Goal: Transaction & Acquisition: Purchase product/service

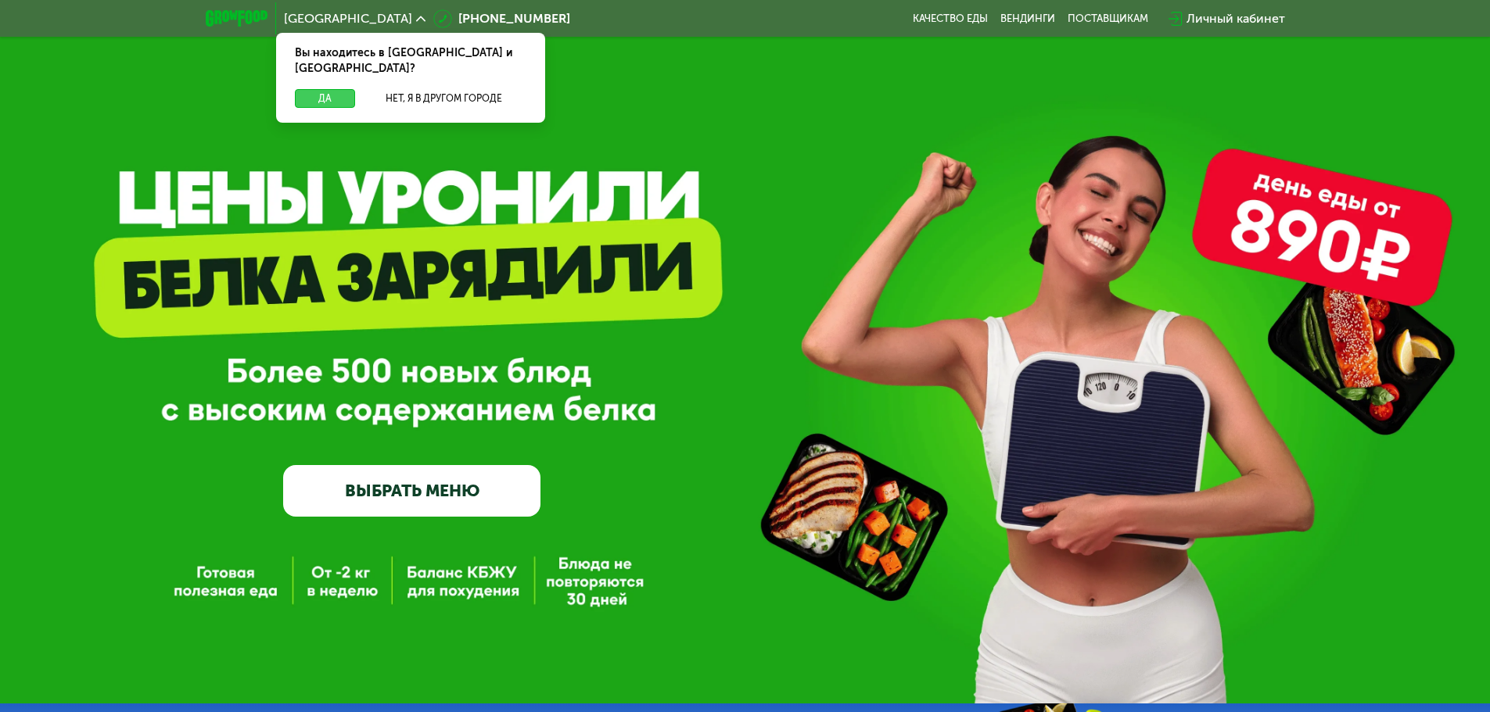
click at [342, 89] on button "Да" at bounding box center [325, 98] width 60 height 19
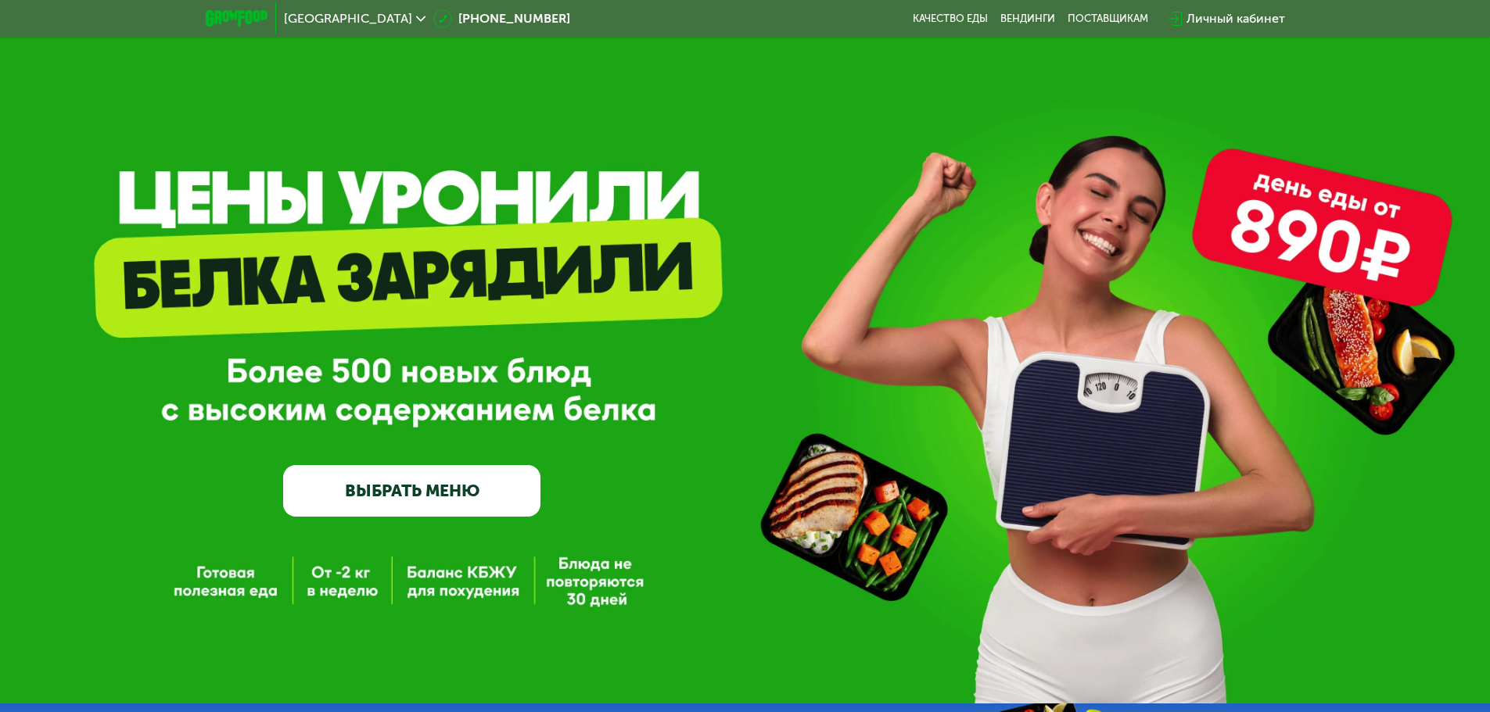
click at [407, 489] on link "ВЫБРАТЬ МЕНЮ" at bounding box center [411, 491] width 257 height 52
click at [414, 499] on link "ВЫБРАТЬ МЕНЮ" at bounding box center [411, 491] width 257 height 52
click at [409, 492] on link "ВЫБРАТЬ МЕНЮ" at bounding box center [411, 491] width 257 height 52
click at [430, 505] on link "ВЫБРАТЬ МЕНЮ" at bounding box center [411, 491] width 257 height 52
click at [433, 496] on link "ВЫБРАТЬ МЕНЮ" at bounding box center [411, 491] width 257 height 52
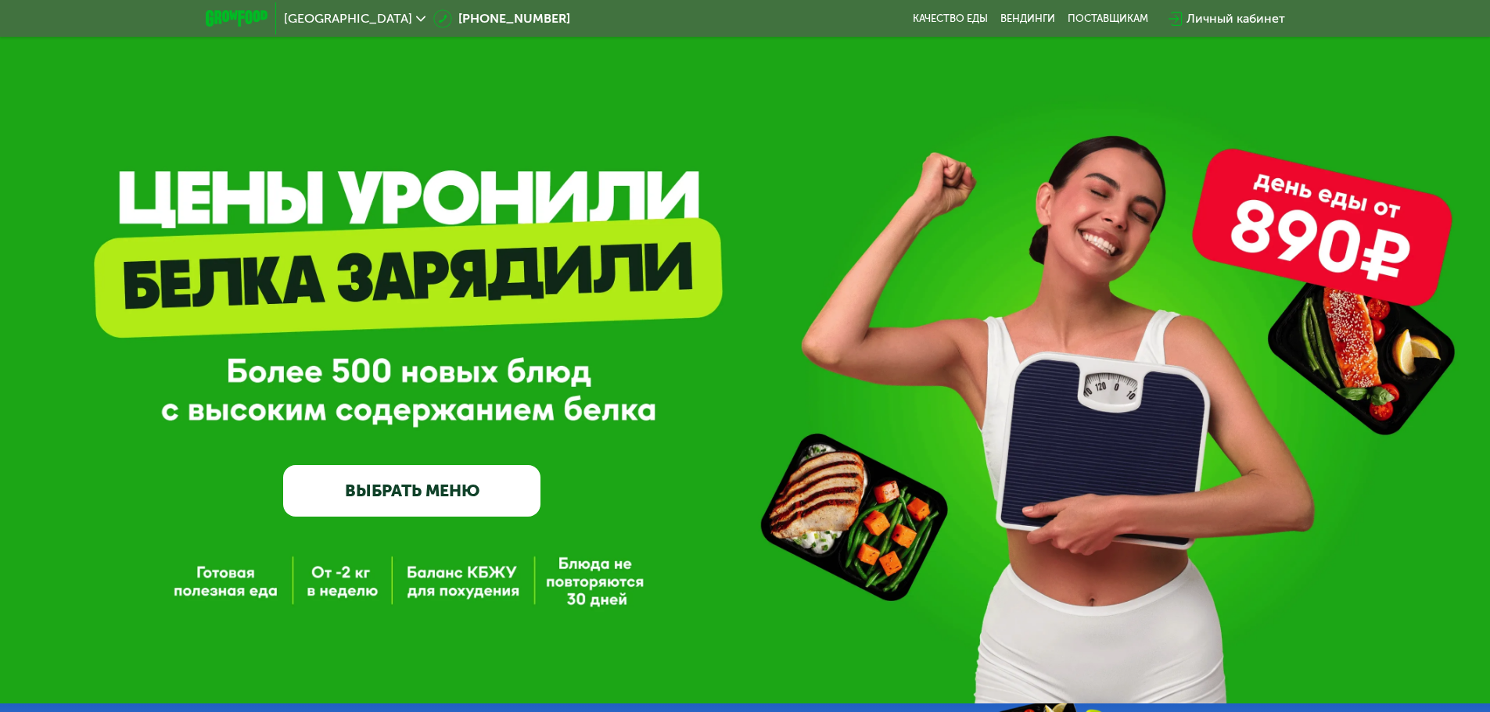
click at [433, 496] on link "ВЫБРАТЬ МЕНЮ" at bounding box center [411, 491] width 257 height 52
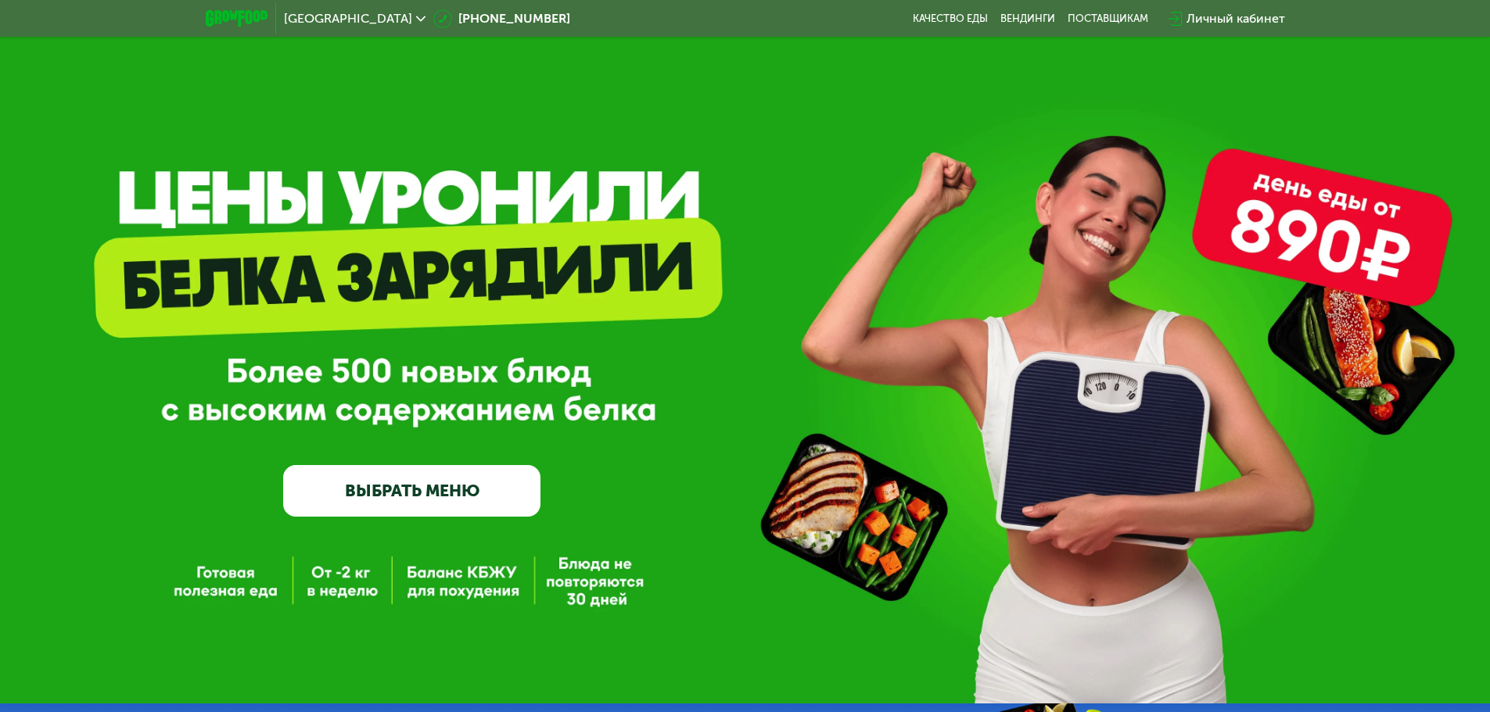
click at [304, 493] on link "ВЫБРАТЬ МЕНЮ" at bounding box center [411, 491] width 257 height 52
click at [307, 485] on link "ВЫБРАТЬ МЕНЮ" at bounding box center [411, 491] width 257 height 52
click at [966, 19] on link "Качество еды" at bounding box center [950, 19] width 75 height 13
click at [366, 503] on link "ВЫБРАТЬ МЕНЮ" at bounding box center [411, 491] width 257 height 52
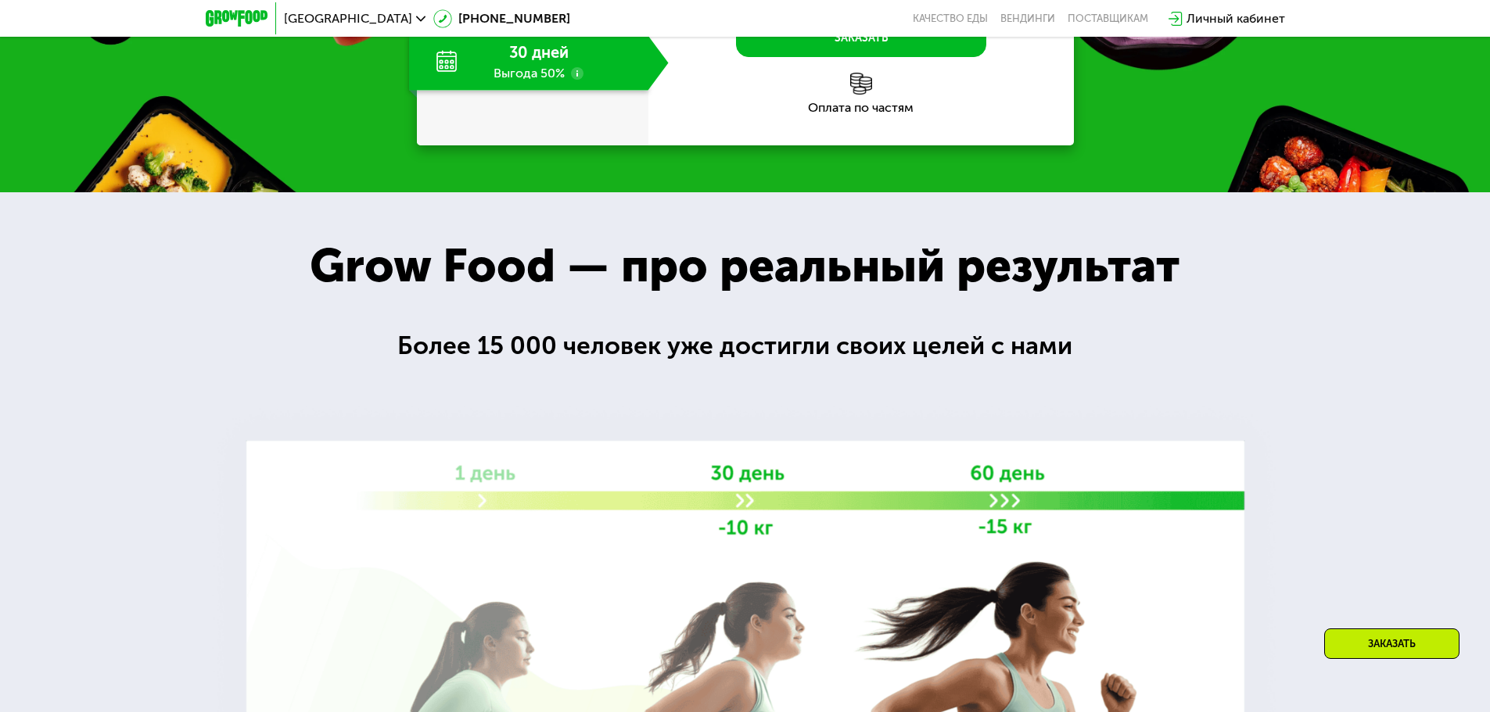
scroll to position [2028, 0]
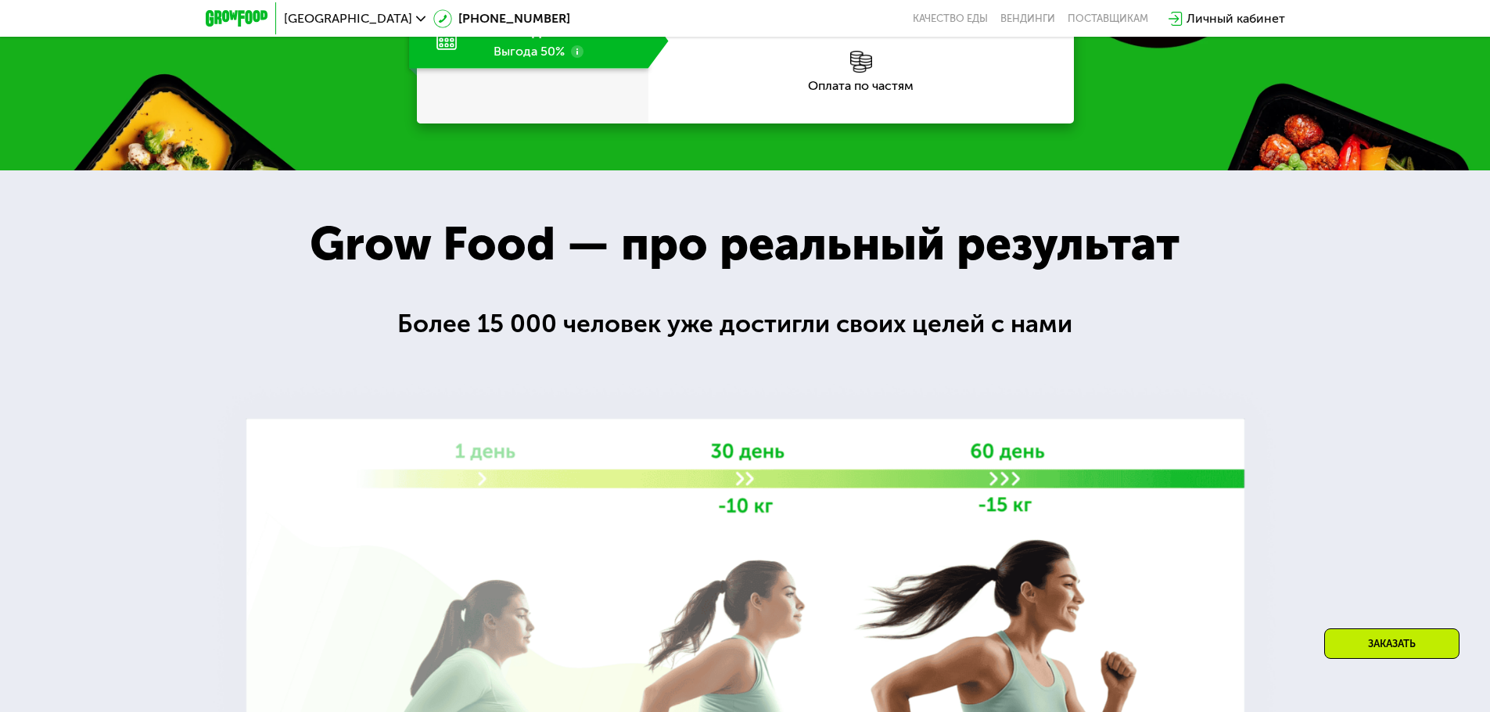
click at [1415, 645] on div "Заказать" at bounding box center [1391, 644] width 135 height 30
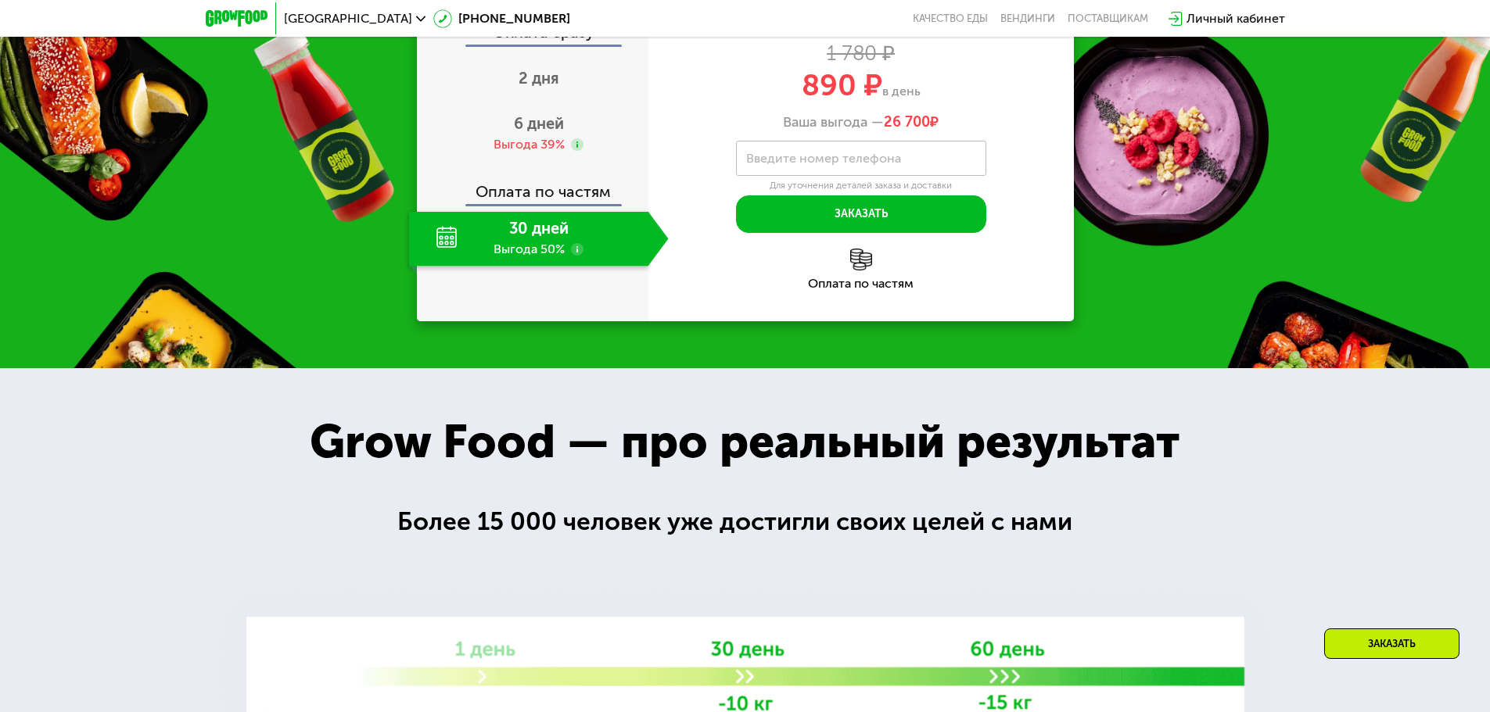
scroll to position [1729, 0]
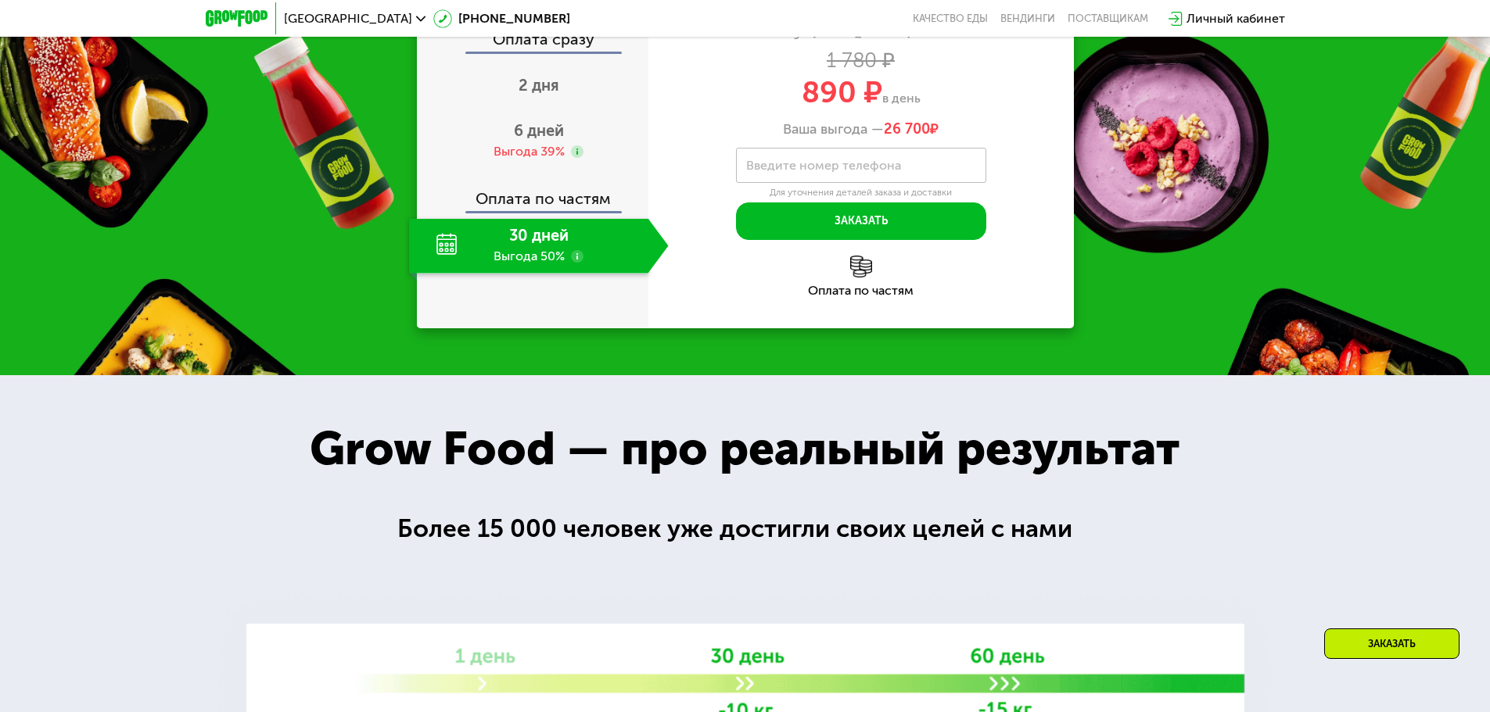
click at [432, 274] on div "30 дней Выгода 50%" at bounding box center [528, 246] width 239 height 55
click at [476, 274] on div "30 дней Выгода 50%" at bounding box center [528, 246] width 239 height 55
click at [443, 274] on div "30 дней Выгода 50%" at bounding box center [528, 246] width 239 height 55
drag, startPoint x: 819, startPoint y: 252, endPoint x: 831, endPoint y: 171, distance: 81.4
click at [826, 138] on div "Хочу похудеть Light 1000 ~1000 ккал 1 780 ₽ 890 ₽ в день Ваша выгода — 26 700 ₽" at bounding box center [860, 72] width 425 height 131
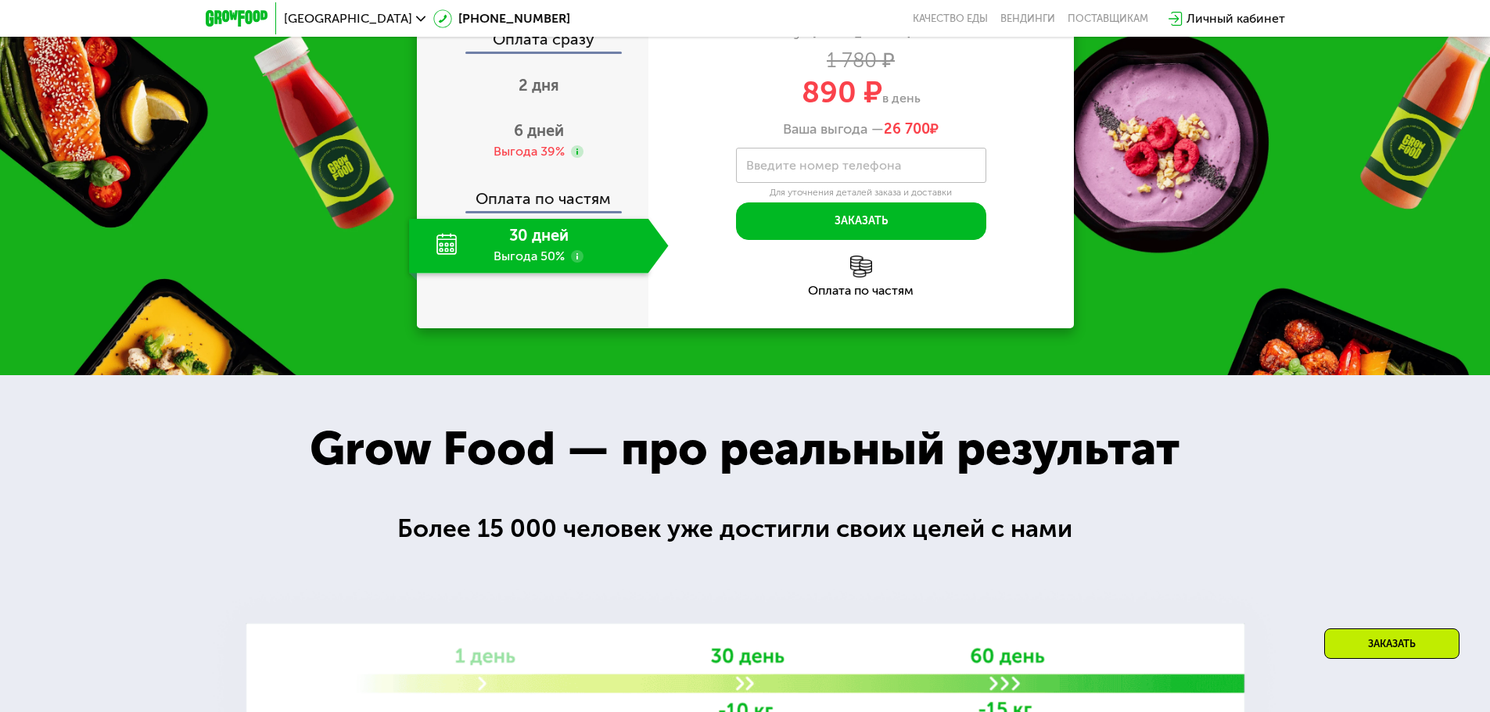
click at [832, 138] on div "Хочу похудеть Light 1000 ~1000 ккал 1 780 ₽ 890 ₽ в день Ваша выгода — 26 700 ₽" at bounding box center [860, 72] width 425 height 131
click at [830, 24] on div "Хочу похудеть" at bounding box center [861, 15] width 128 height 17
click at [828, 24] on div "Хочу похудеть" at bounding box center [861, 15] width 128 height 17
drag, startPoint x: 903, startPoint y: 154, endPoint x: 1108, endPoint y: 312, distance: 258.7
click at [931, 138] on div "Хочу похудеть Light 1000 ~1000 ккал 1 780 ₽ 890 ₽ в день Ваша выгода — 26 700 ₽" at bounding box center [860, 72] width 425 height 131
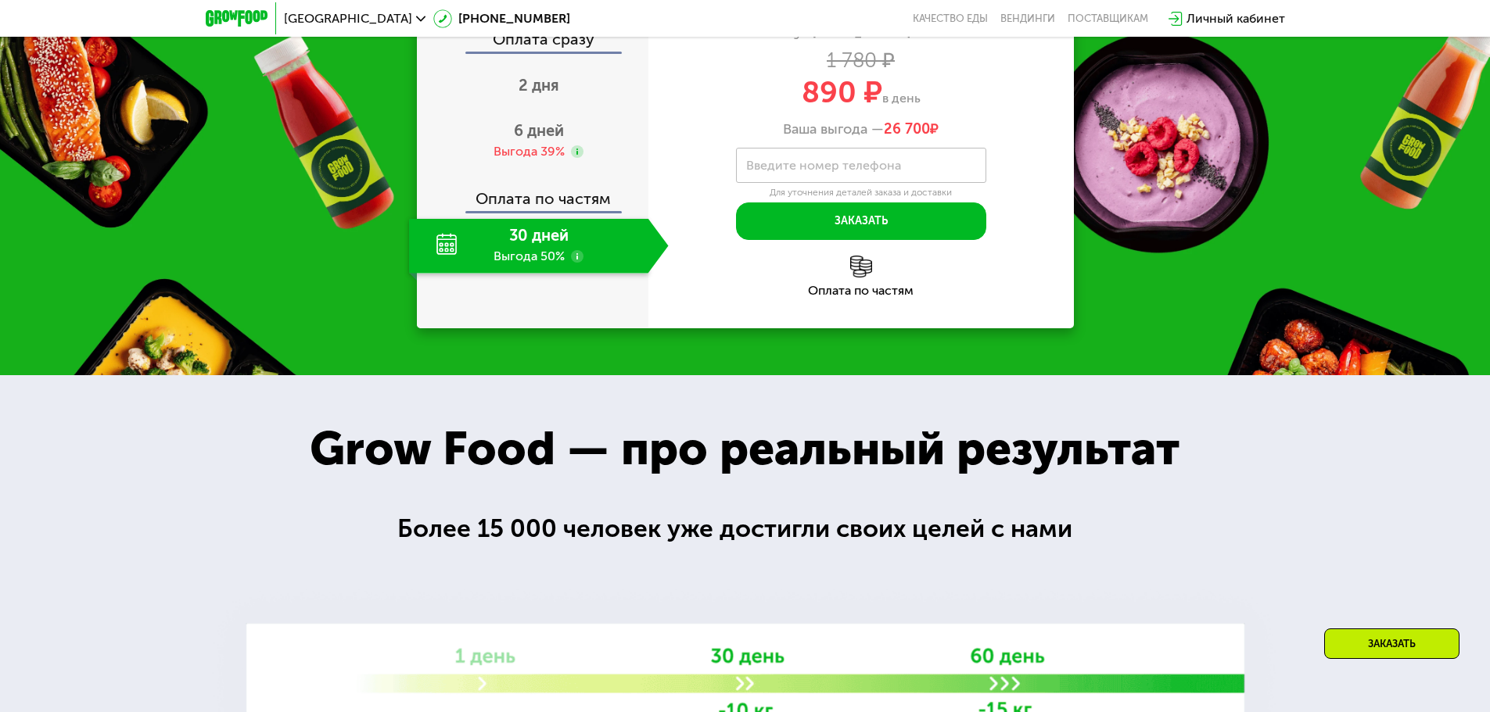
click at [1296, 375] on div "Закажи Grow Food, чтобы сохранять форму все лето! Оплата сразу 2 дня 6 дней Выг…" at bounding box center [745, 125] width 1490 height 500
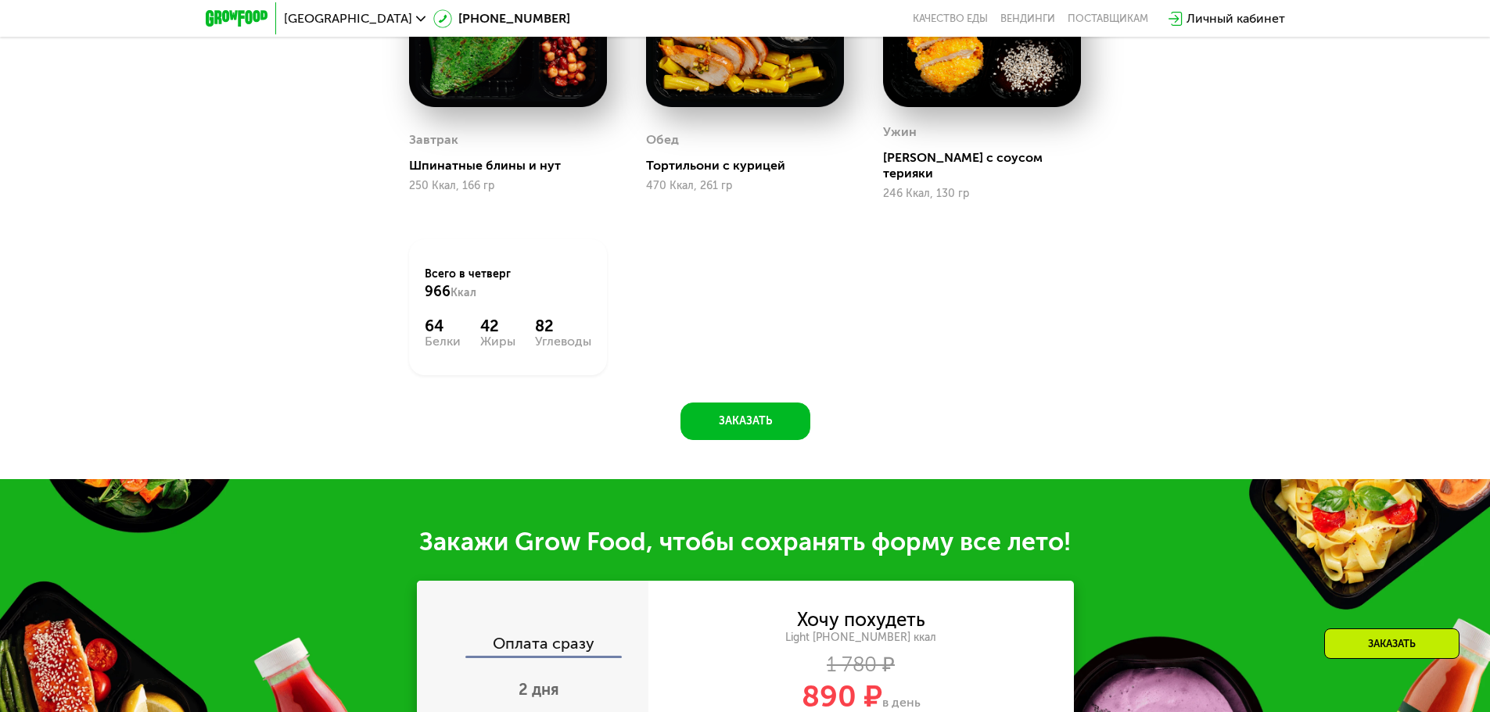
click at [1389, 682] on div "Заказать" at bounding box center [1392, 659] width 163 height 60
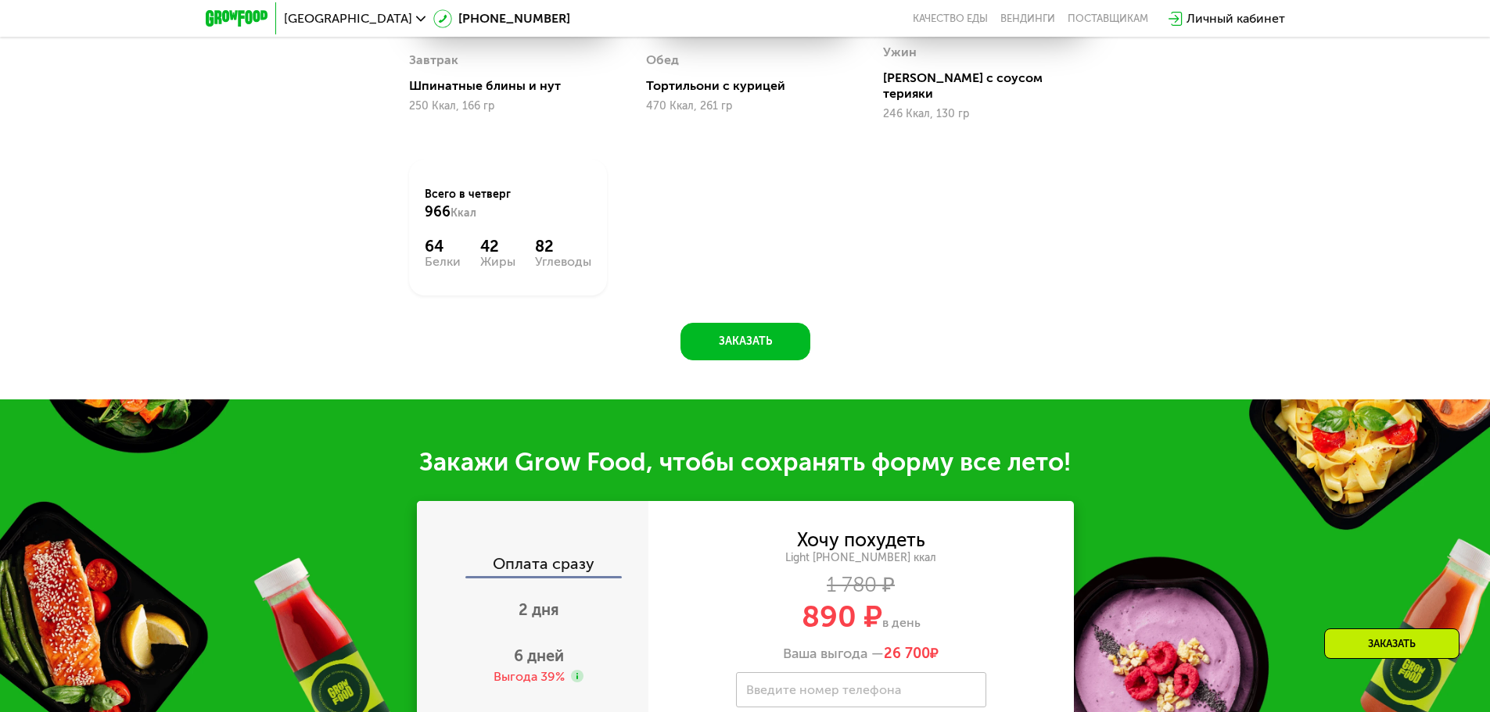
click at [1387, 683] on div "Заказать" at bounding box center [1392, 659] width 163 height 60
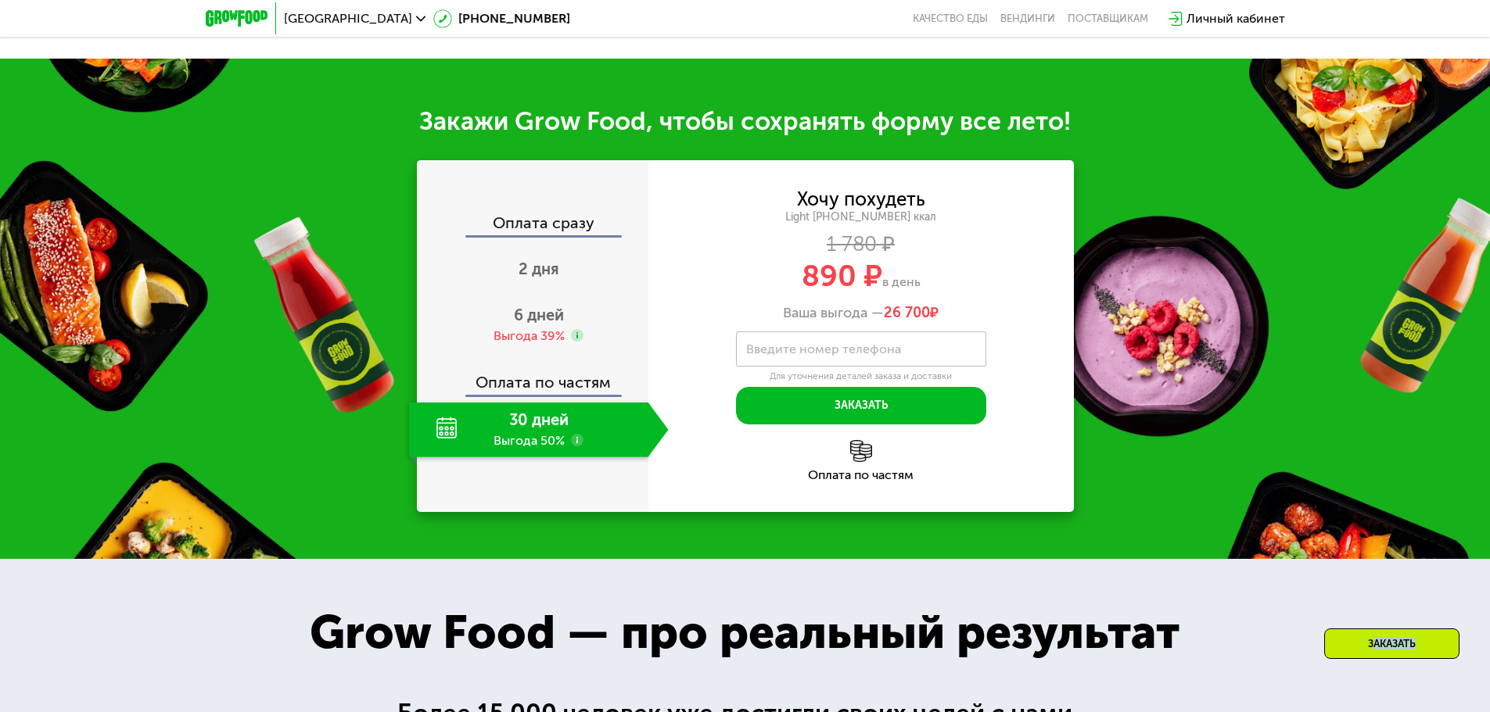
click at [1387, 683] on div "Заказать" at bounding box center [1392, 659] width 163 height 60
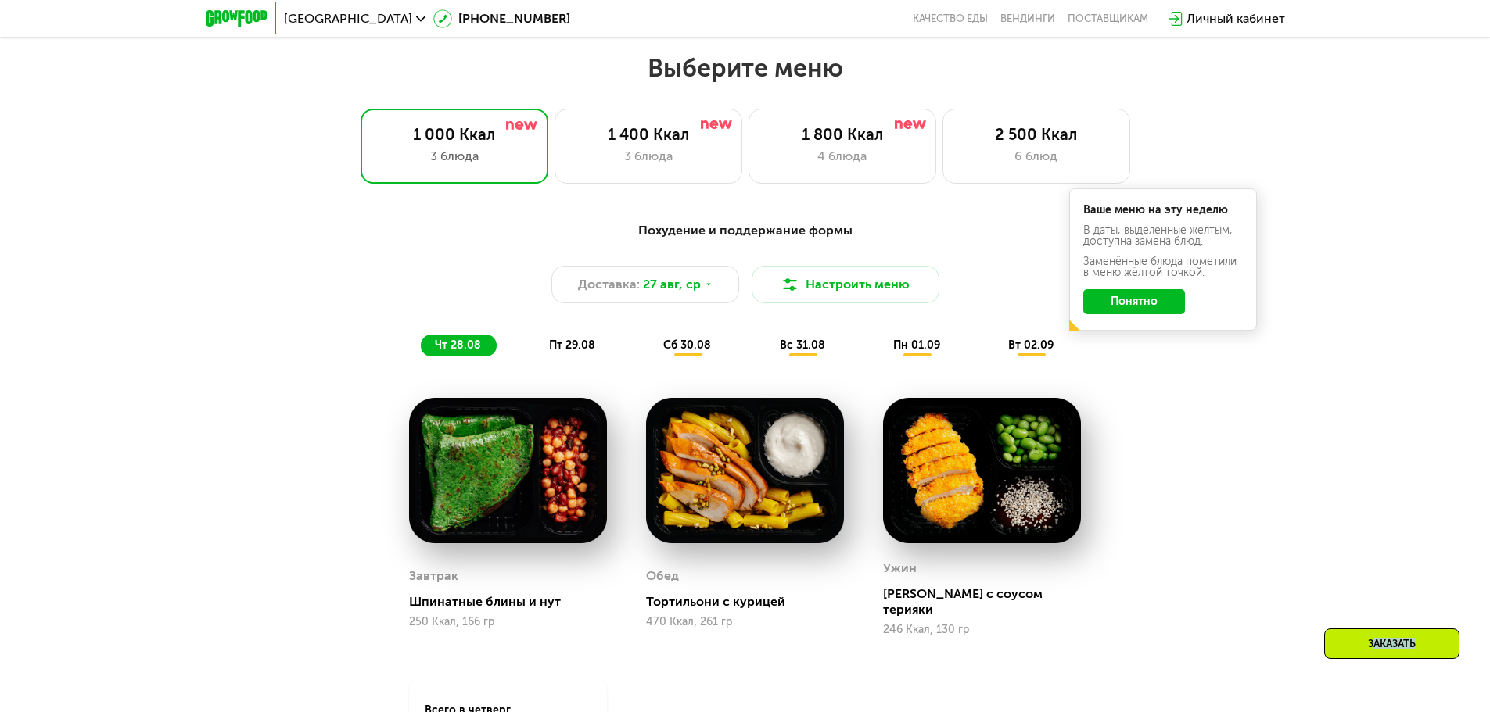
scroll to position [791, 0]
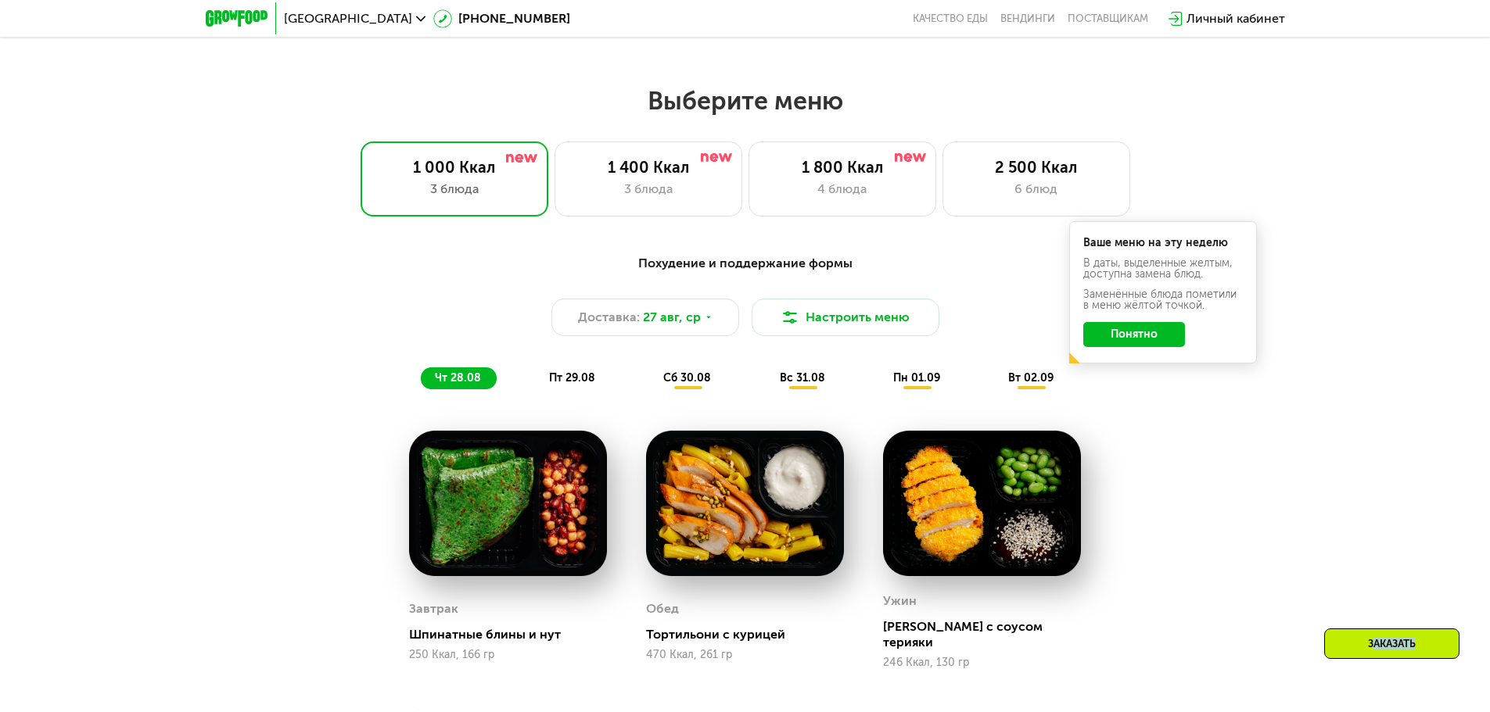
click at [1135, 341] on button "Понятно" at bounding box center [1134, 334] width 102 height 25
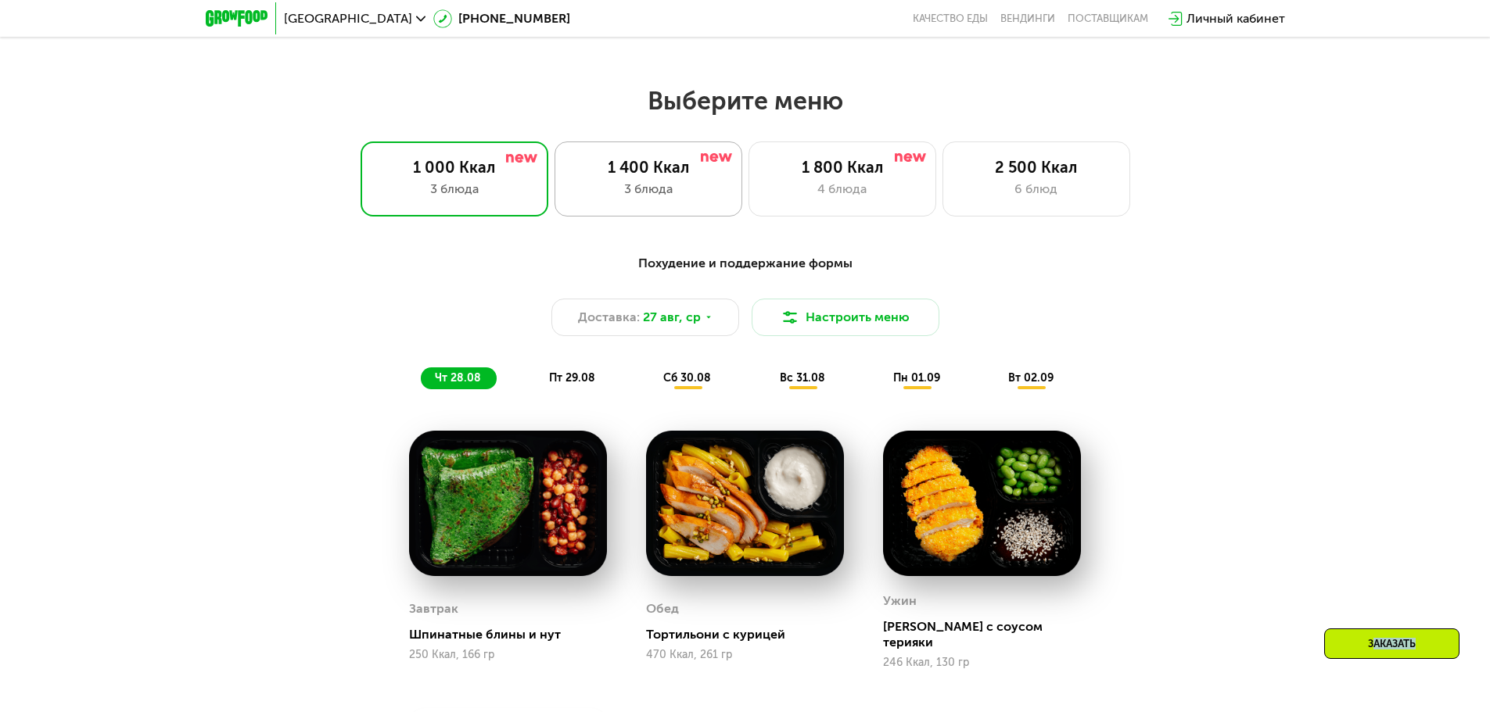
click at [632, 167] on div "1 400 Ккал" at bounding box center [648, 167] width 155 height 19
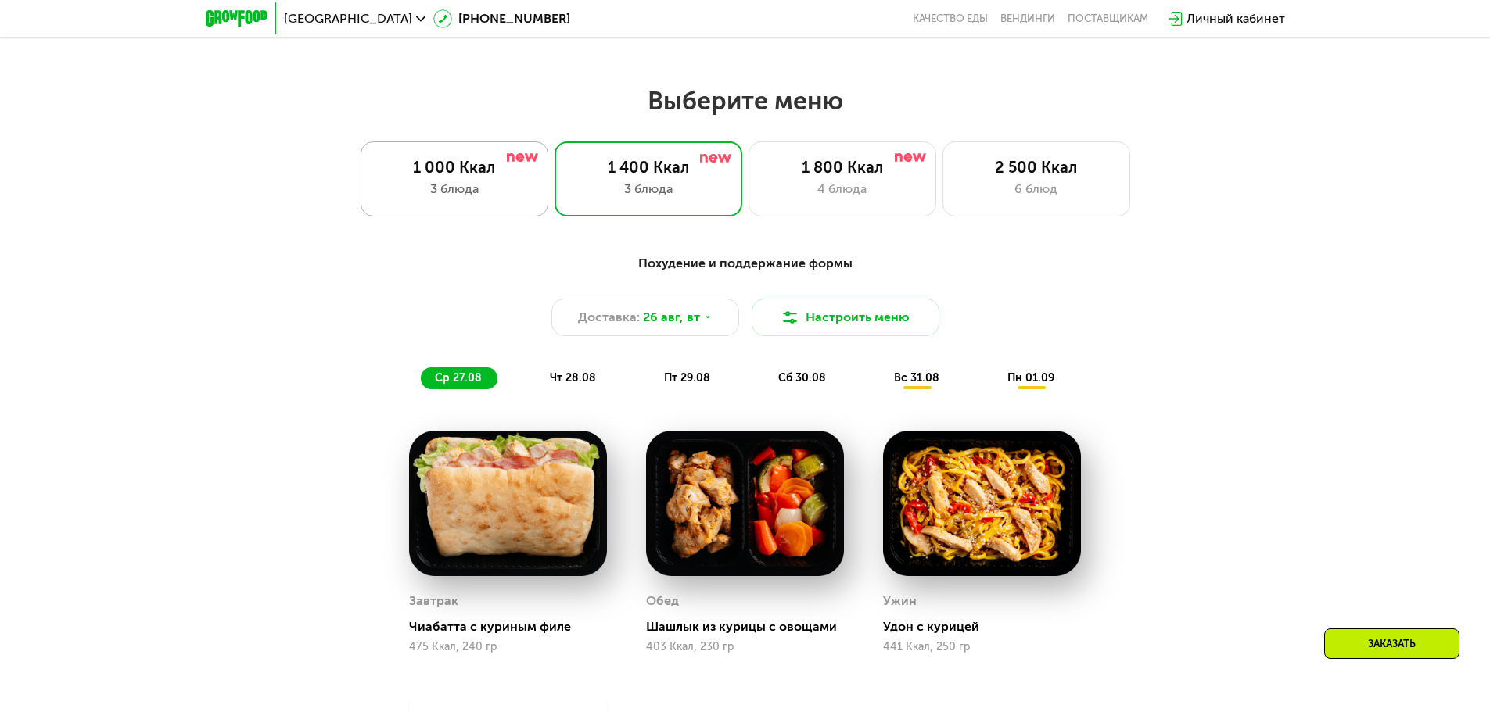
click at [554, 151] on div "1 000 Ккал 3 блюда" at bounding box center [648, 179] width 188 height 75
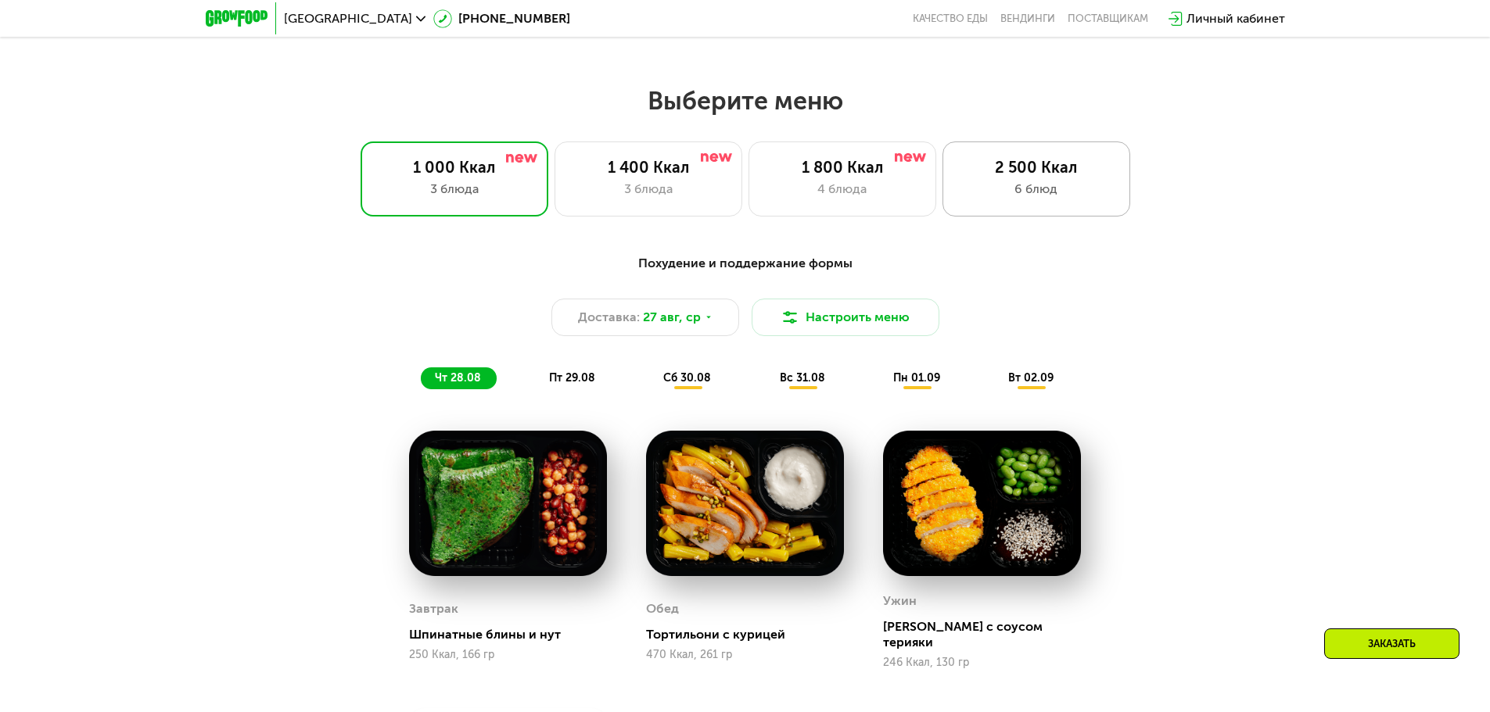
click at [1045, 210] on div "2 500 Ккал 6 блюд" at bounding box center [1036, 179] width 188 height 75
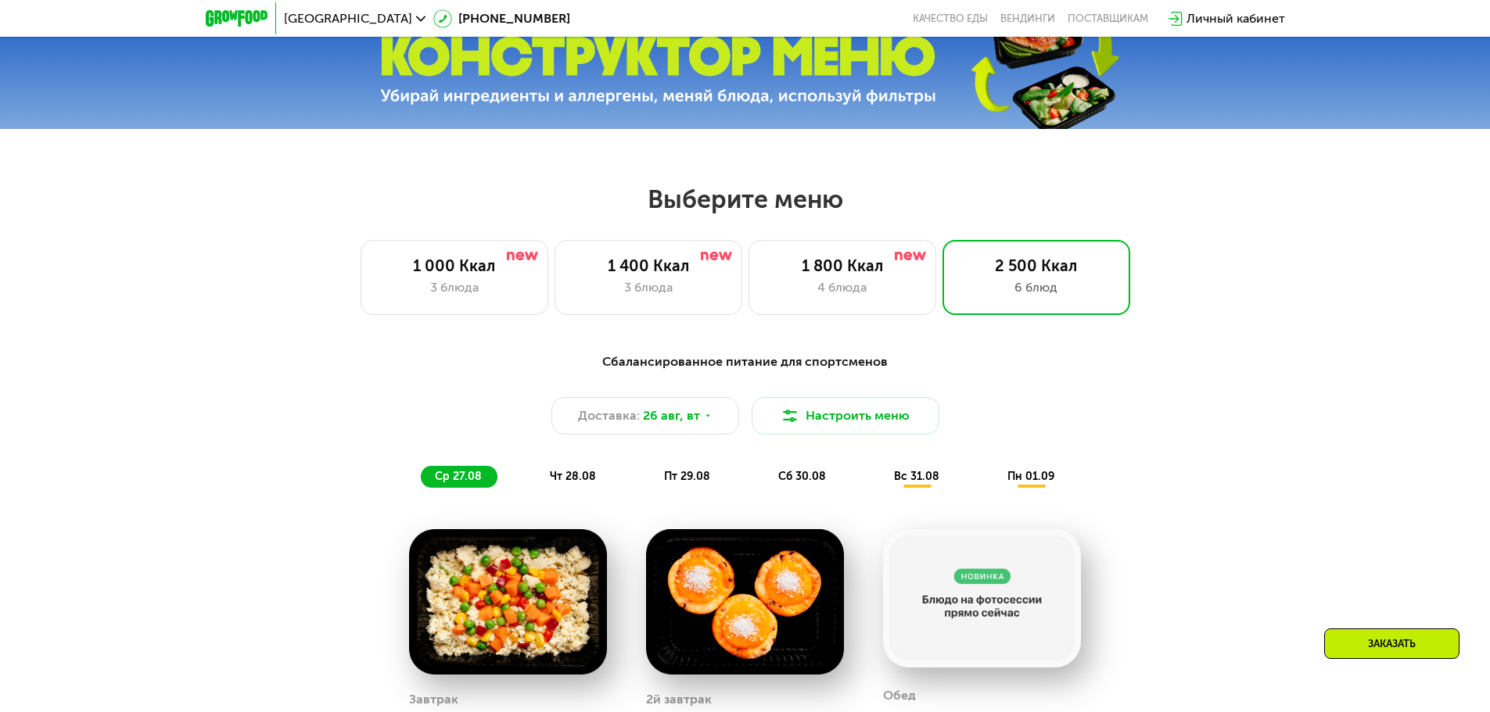
scroll to position [603, 0]
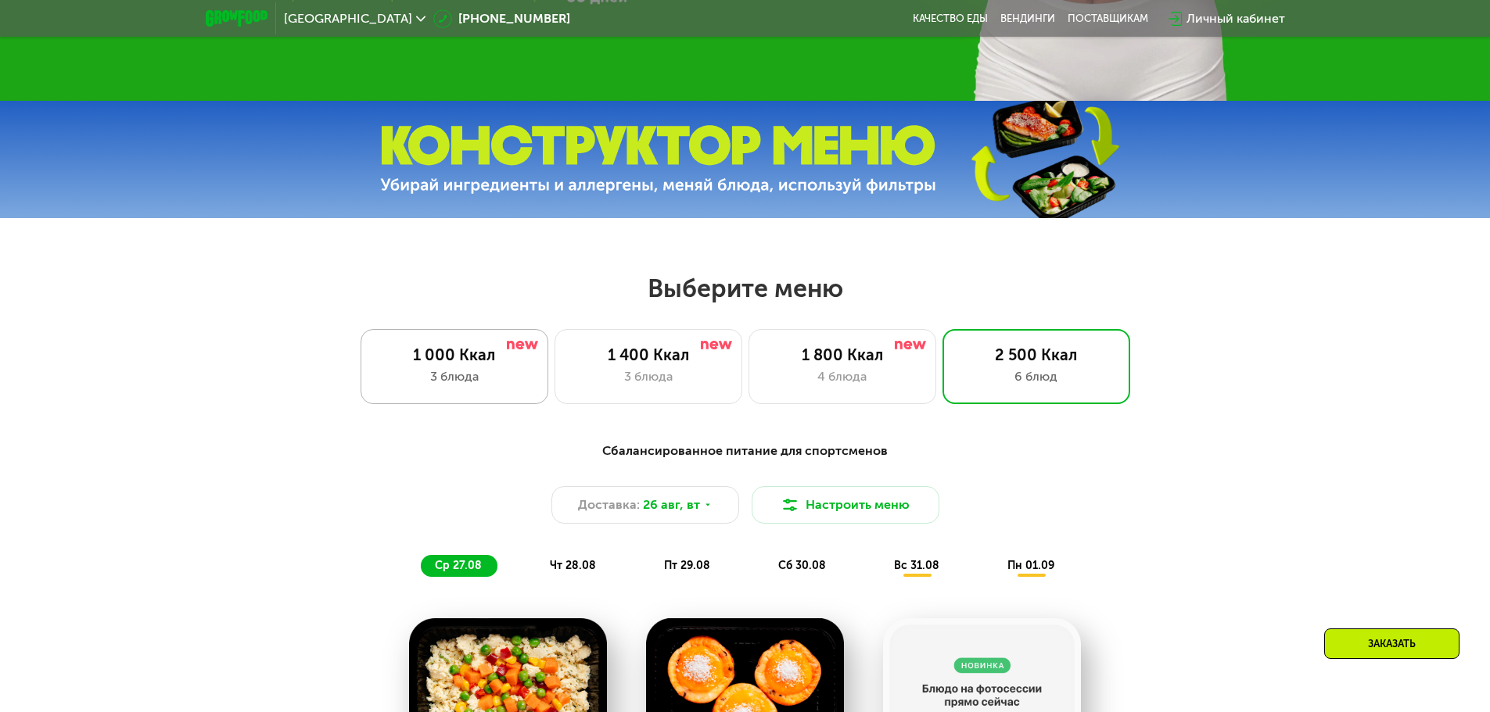
click at [748, 397] on div "1 400 Ккал 3 блюда" at bounding box center [842, 366] width 188 height 75
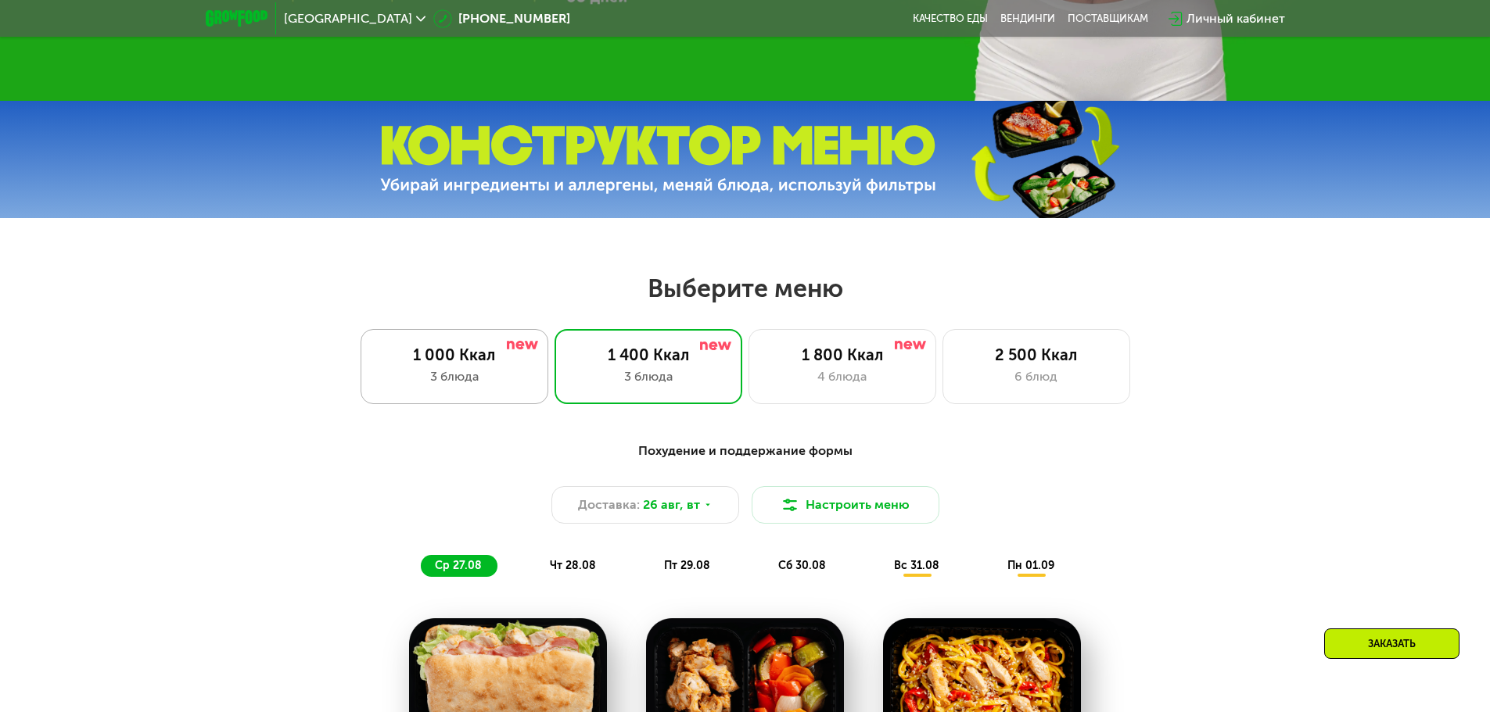
click at [407, 385] on div "3 блюда" at bounding box center [454, 377] width 155 height 19
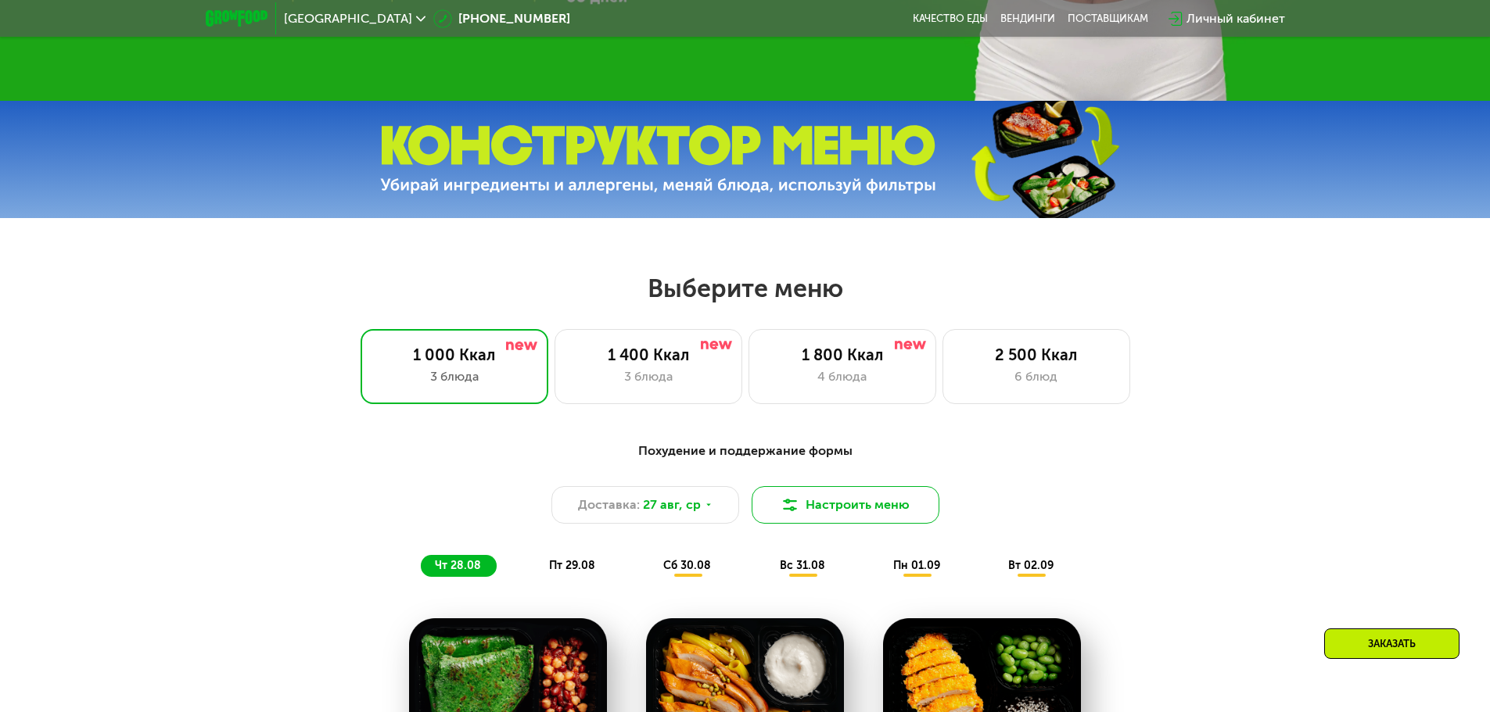
click at [857, 515] on button "Настроить меню" at bounding box center [845, 505] width 188 height 38
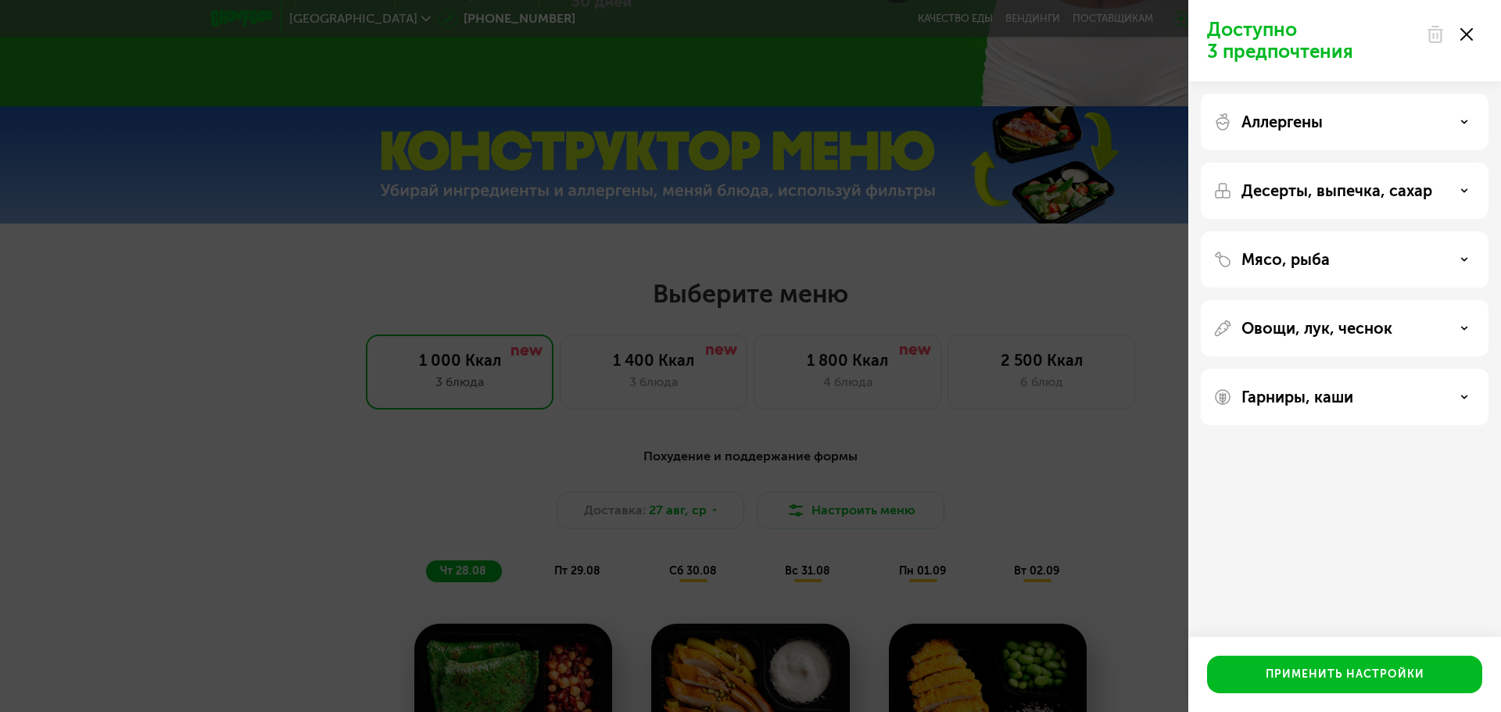
click at [1472, 38] on div at bounding box center [1450, 34] width 66 height 31
click at [1471, 39] on use at bounding box center [1467, 34] width 13 height 13
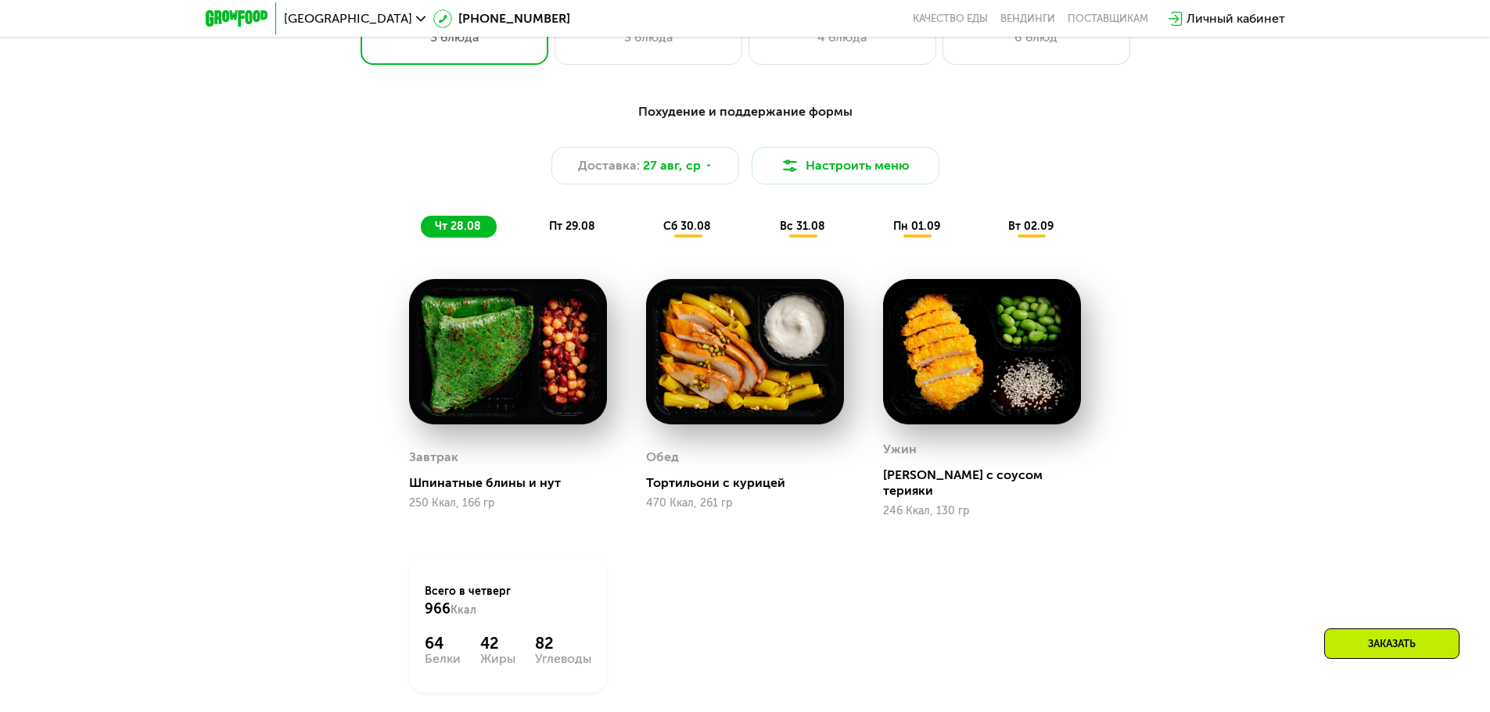
scroll to position [884, 0]
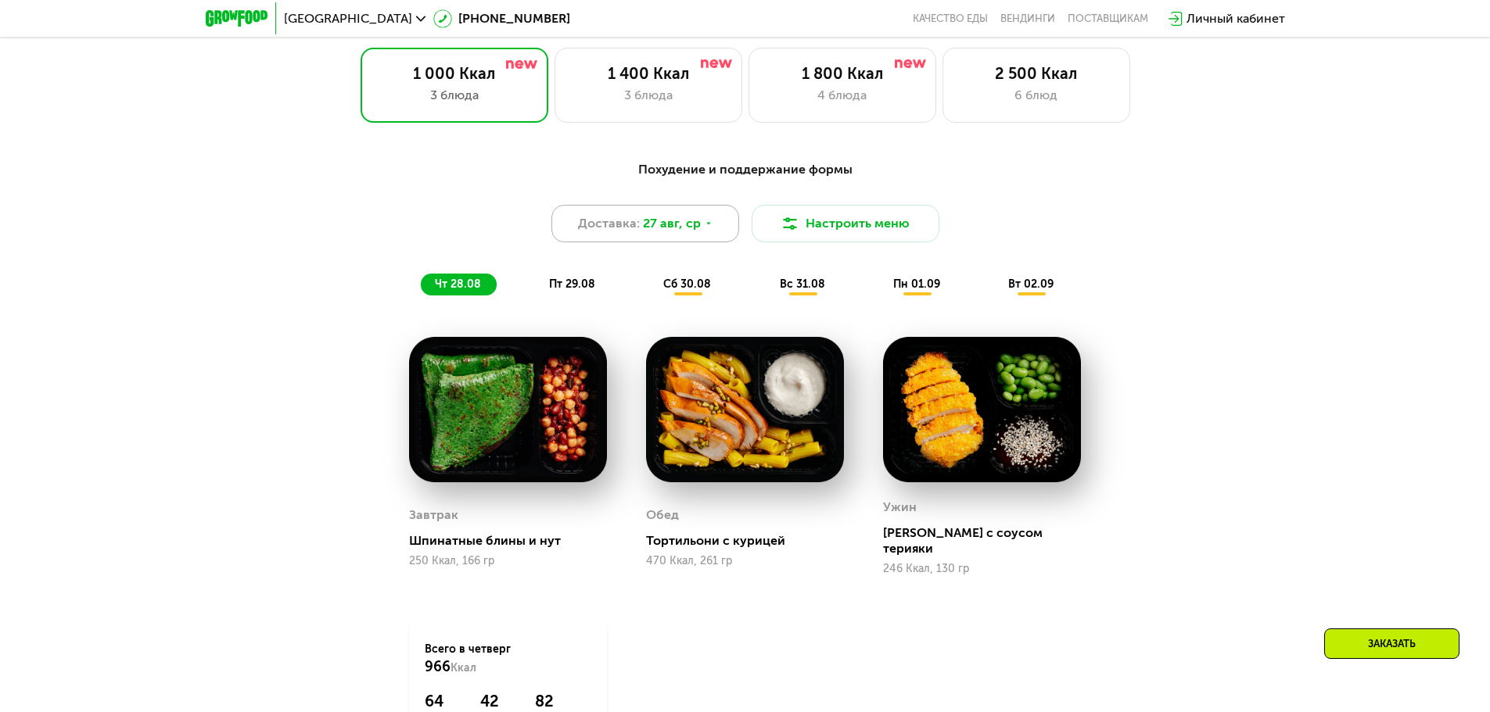
click at [636, 241] on div "Доставка: 27 авг, ср" at bounding box center [645, 224] width 188 height 38
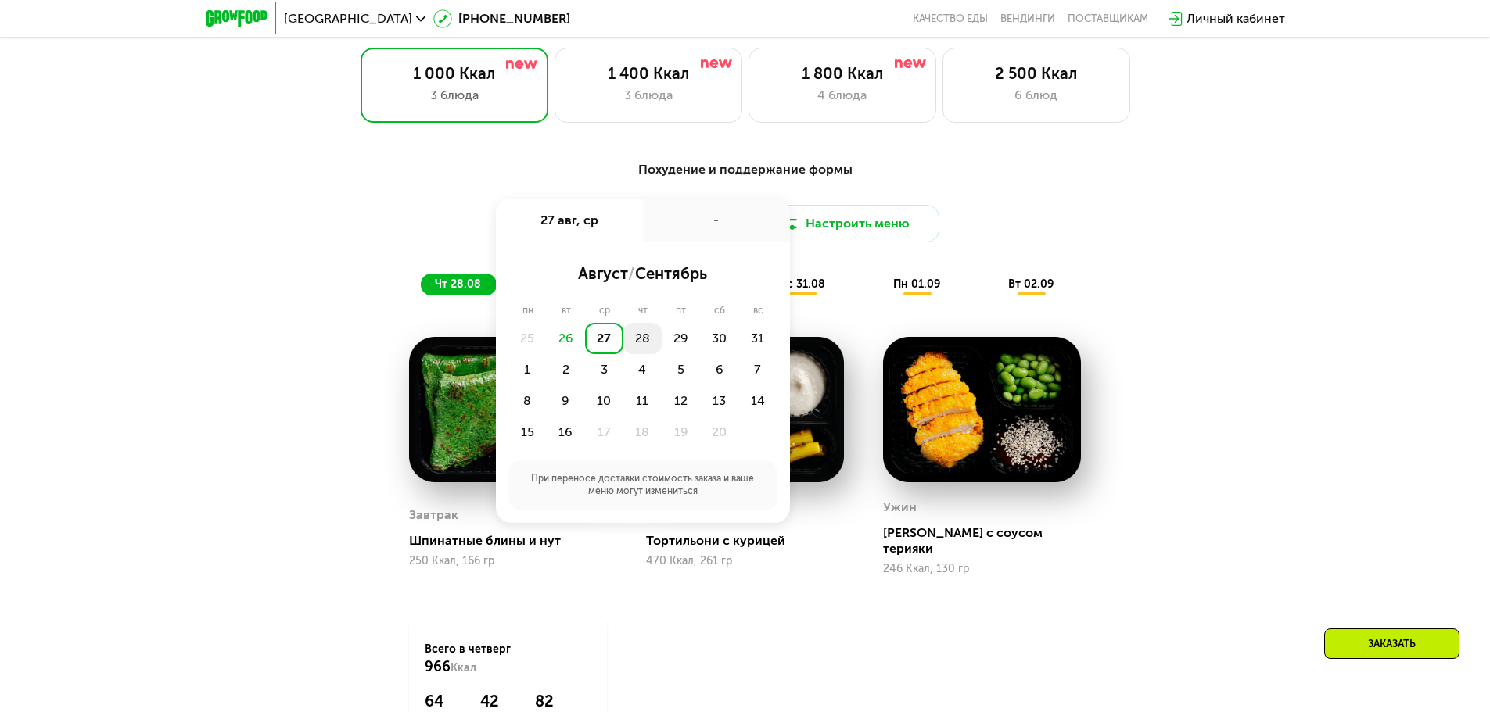
click at [662, 331] on div "28" at bounding box center [681, 338] width 38 height 31
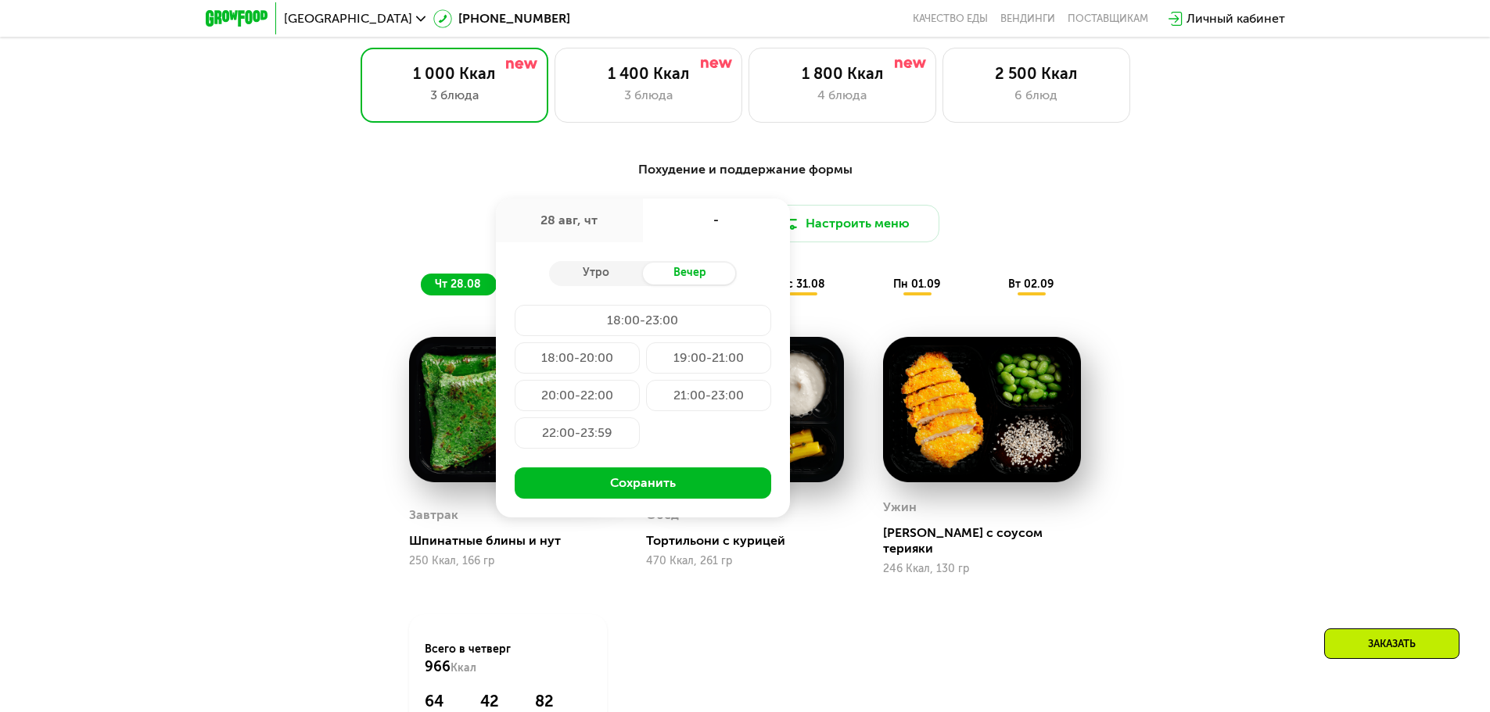
click at [1150, 658] on div "Похудение и поддержание формы Доставка: 28 авг, чт 28 авг, чт - Утро Вечер 18:0…" at bounding box center [745, 483] width 963 height 665
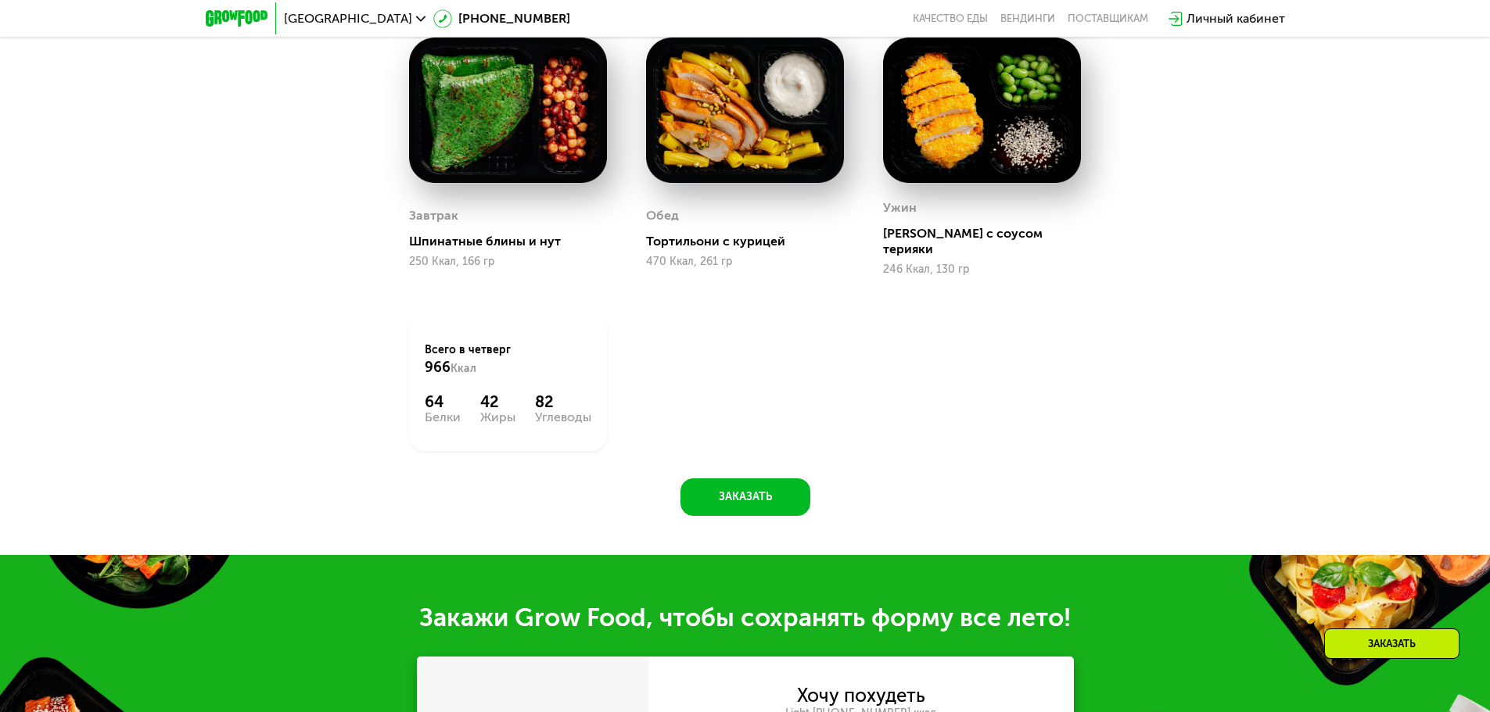
scroll to position [1447, 0]
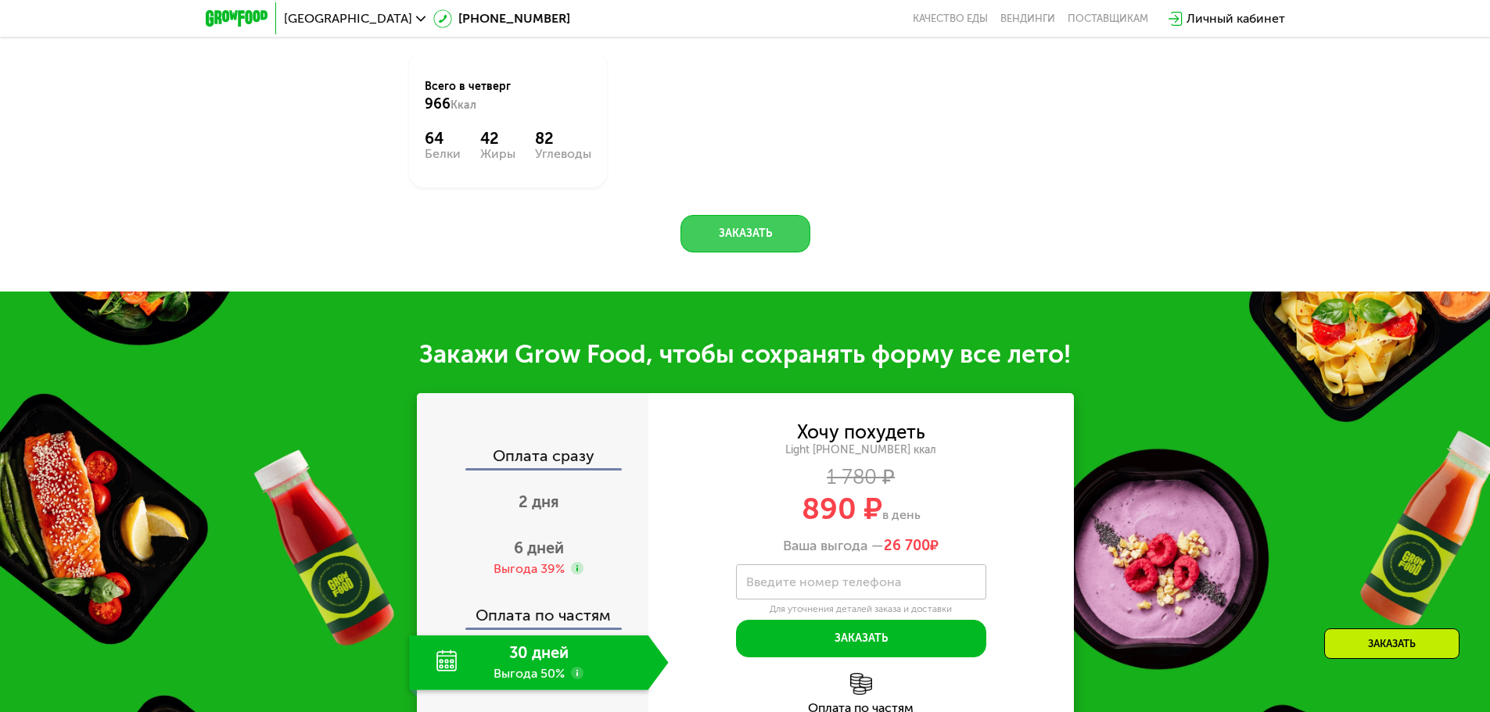
click at [707, 215] on button "Заказать" at bounding box center [745, 234] width 130 height 38
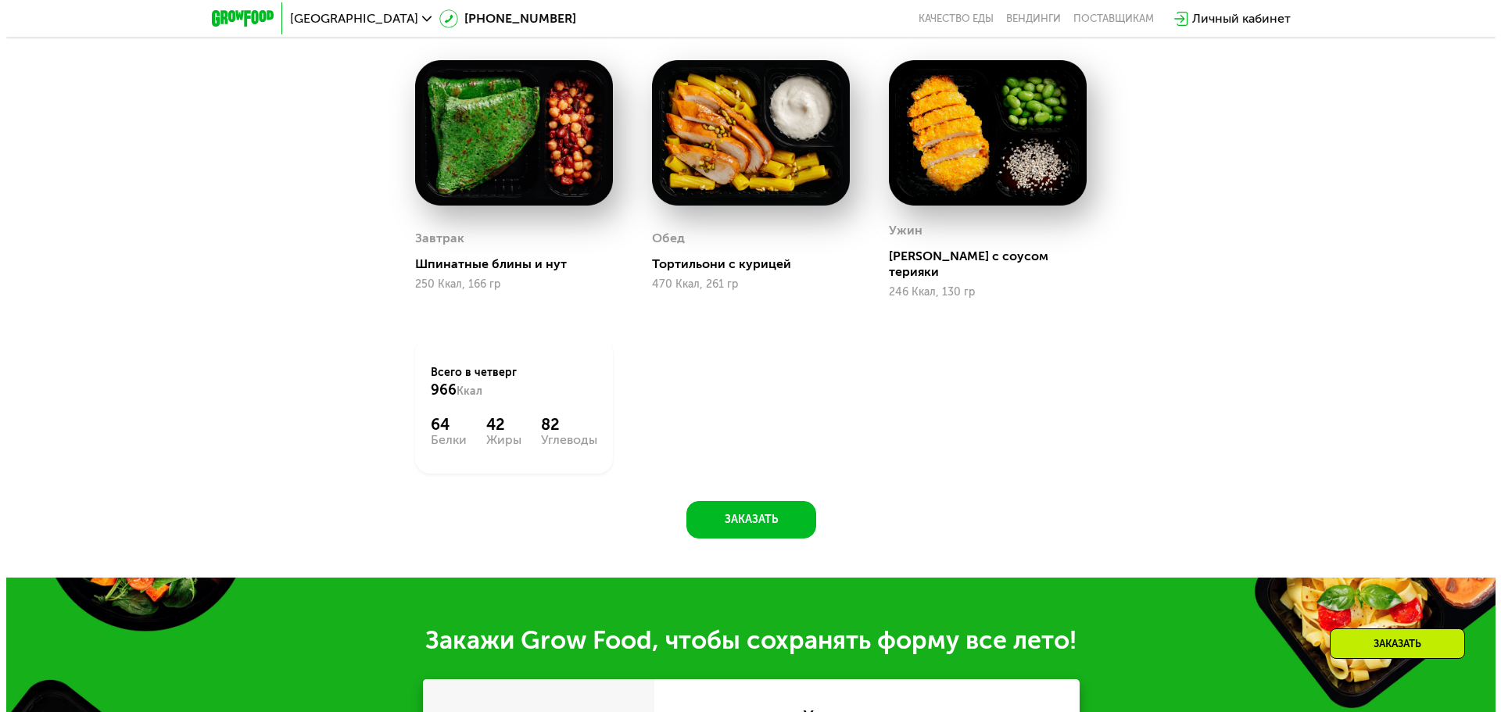
scroll to position [790, 0]
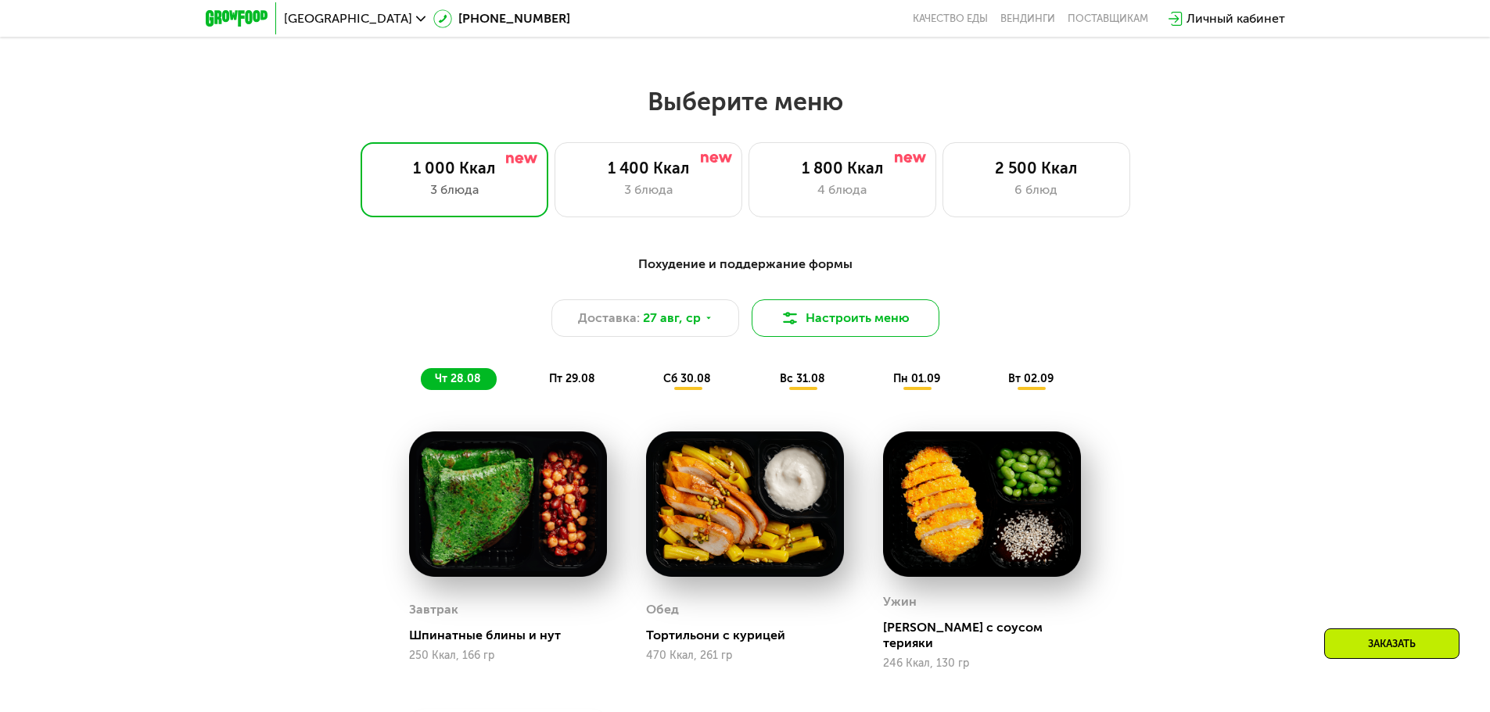
click at [910, 322] on button "Настроить меню" at bounding box center [845, 318] width 188 height 38
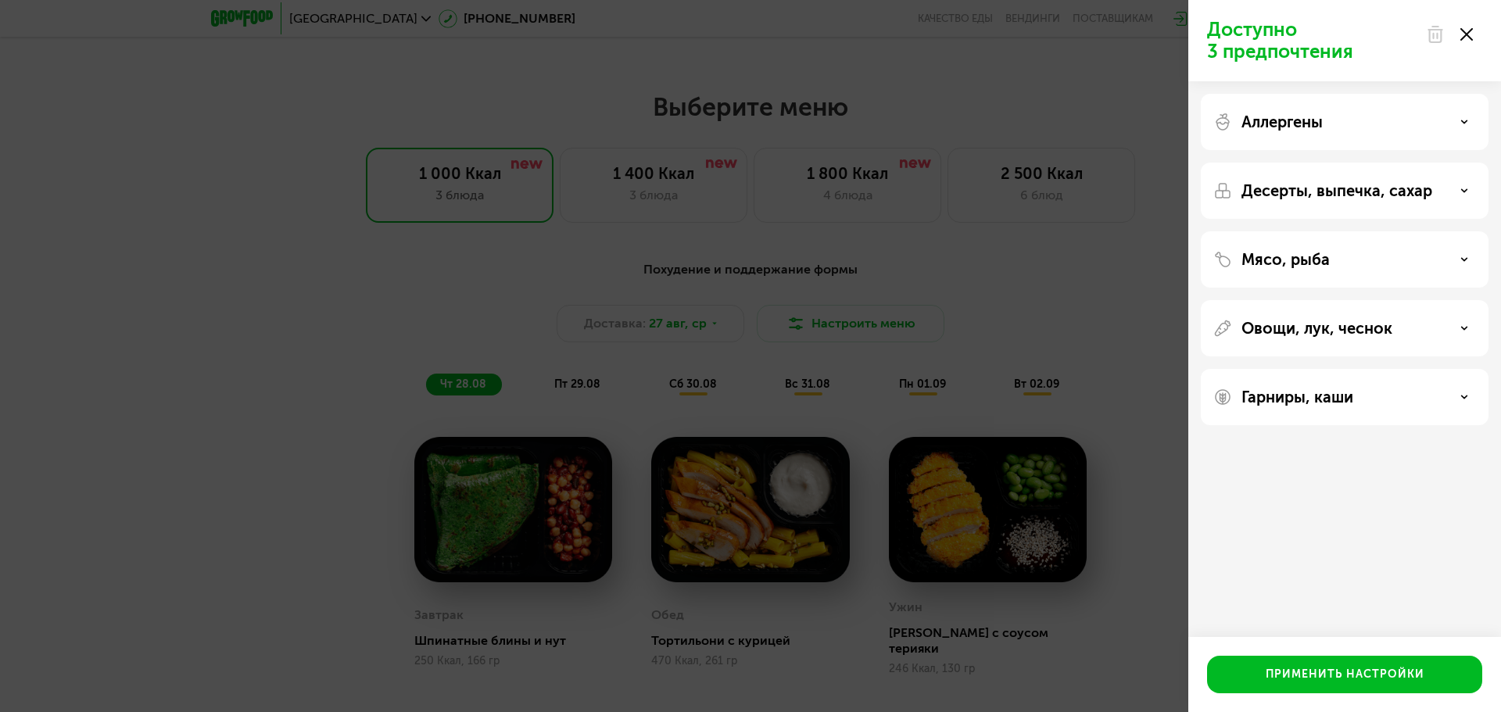
click at [1334, 231] on div "Десерты, выпечка, сахар" at bounding box center [1345, 259] width 288 height 56
click at [1333, 231] on div "Десерты, выпечка, сахар" at bounding box center [1345, 259] width 288 height 56
click at [1455, 193] on div "Десерты, выпечка, сахар" at bounding box center [1345, 190] width 263 height 19
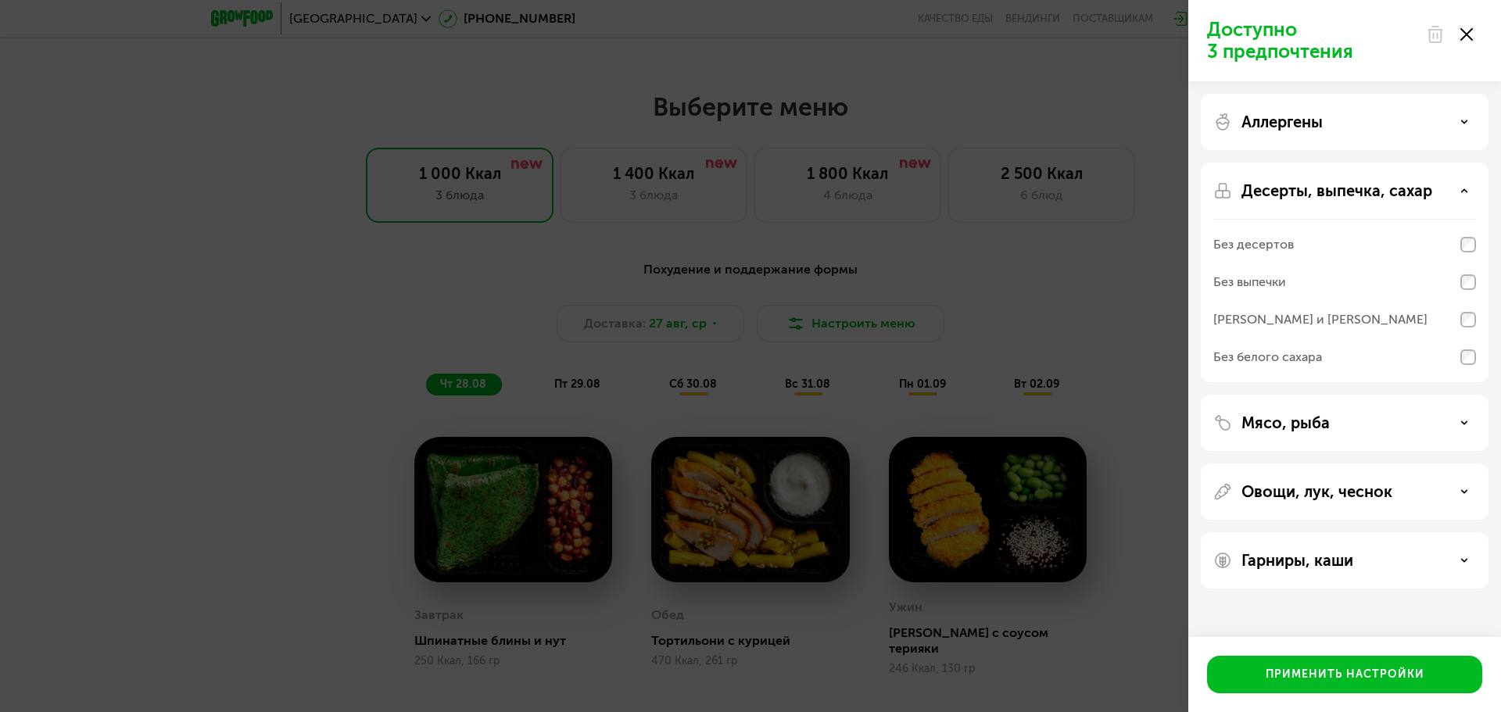
click at [1458, 119] on div "Аллергены" at bounding box center [1345, 122] width 263 height 19
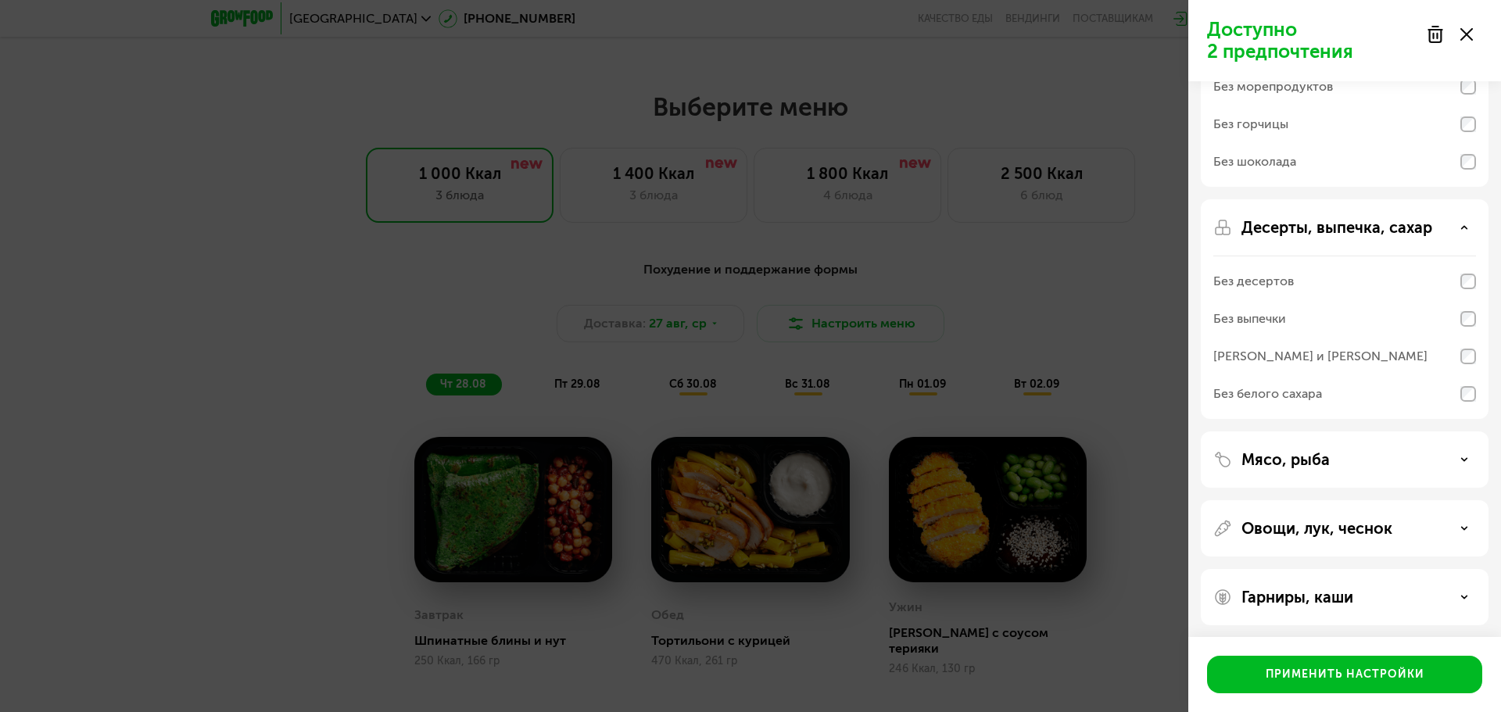
scroll to position [206, 0]
click at [1474, 462] on div "Мясо, рыба" at bounding box center [1345, 455] width 263 height 19
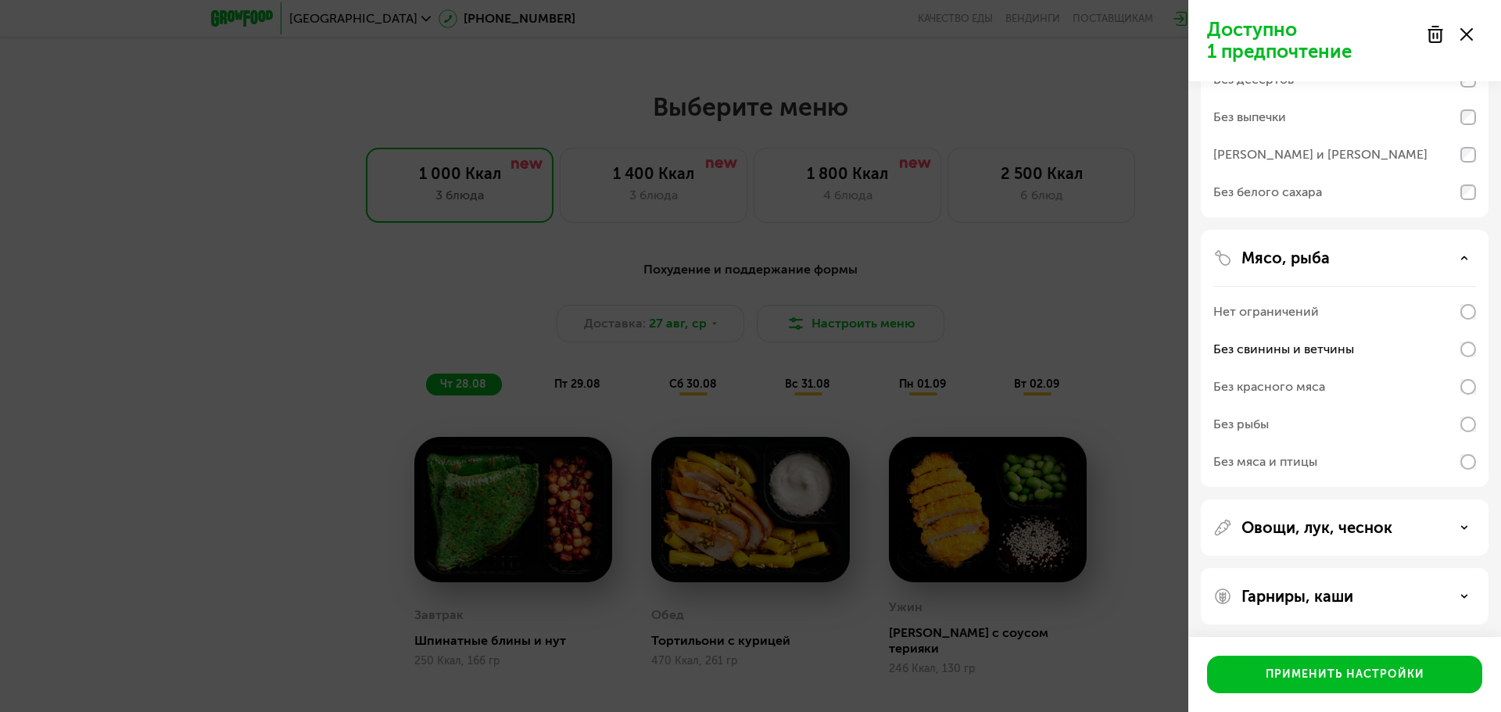
scroll to position [407, 0]
click at [1449, 520] on div "Овощи, лук, чеснок" at bounding box center [1345, 524] width 263 height 19
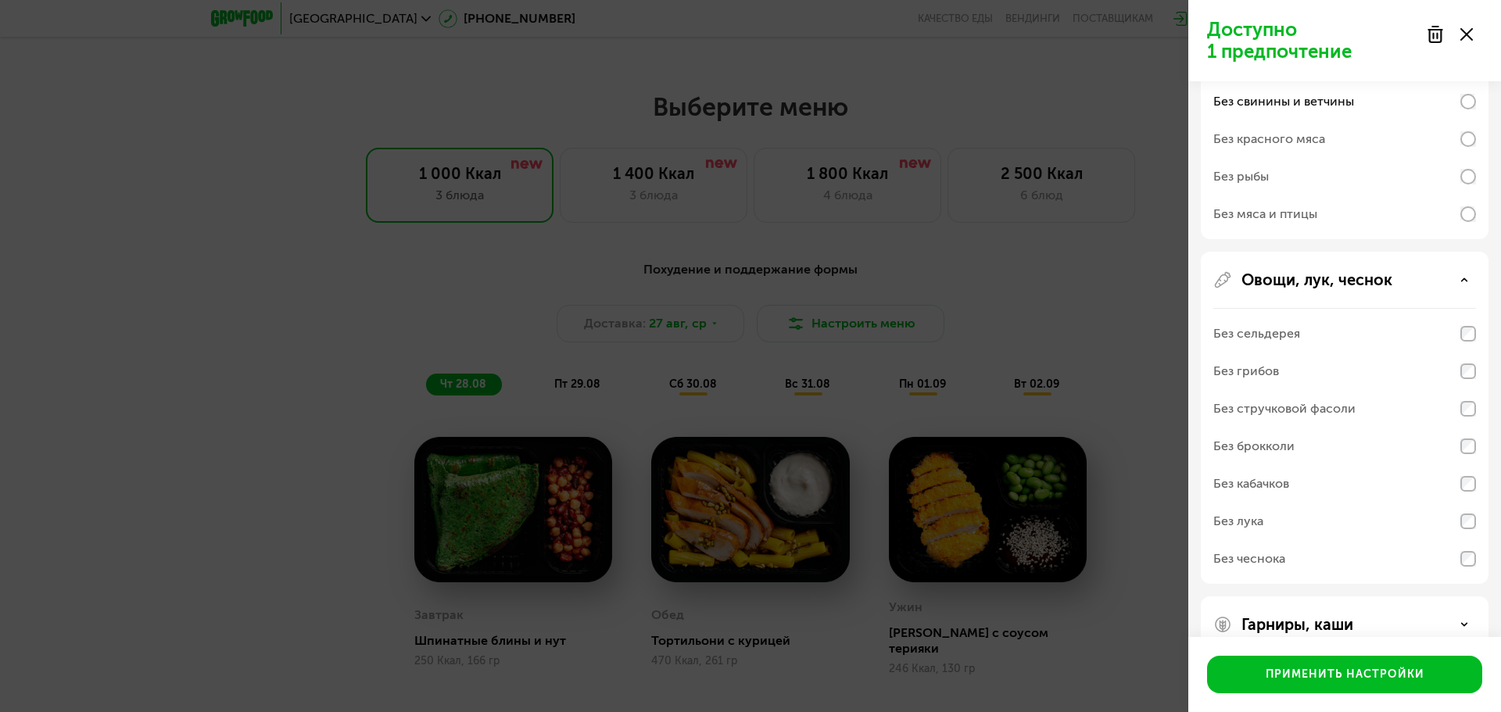
scroll to position [683, 0]
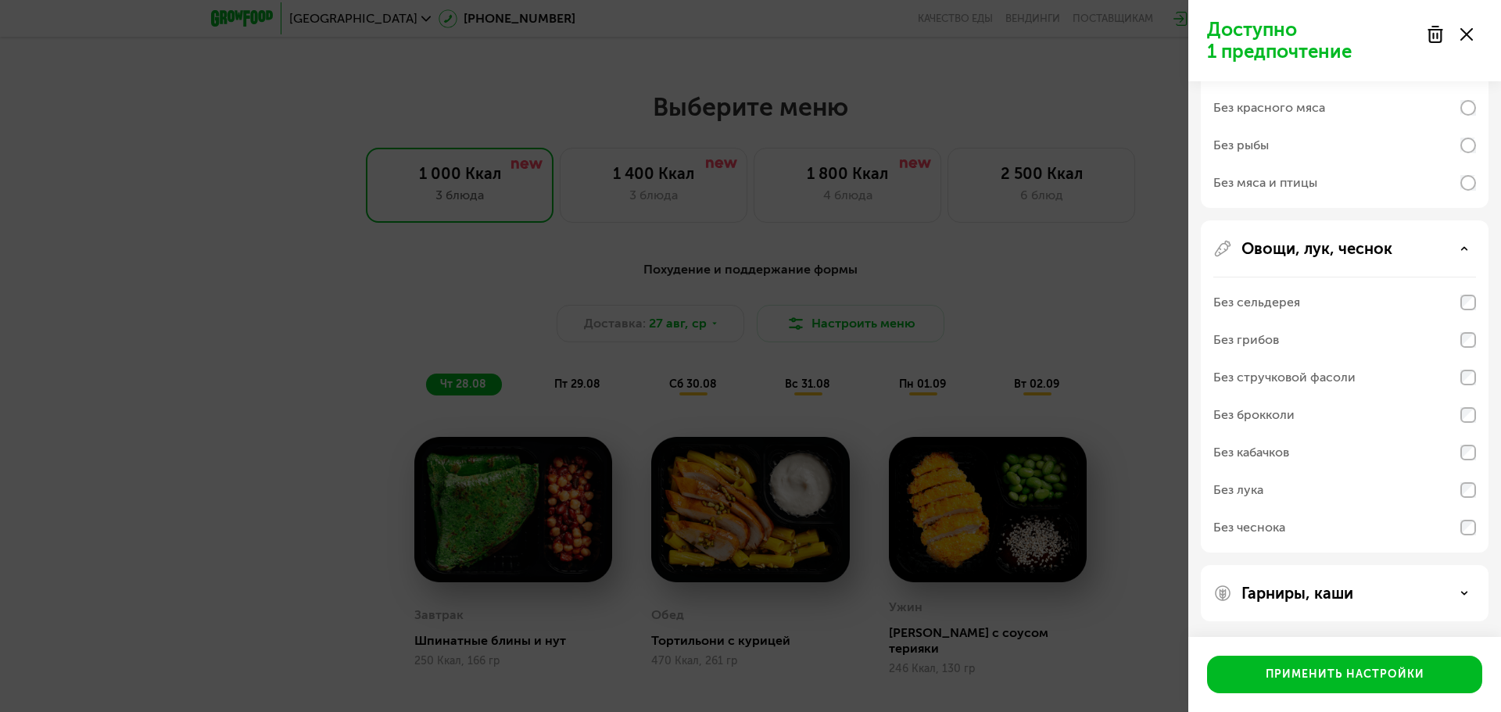
click at [1386, 605] on div "Гарниры, каши" at bounding box center [1345, 593] width 288 height 56
drag, startPoint x: 1350, startPoint y: 599, endPoint x: 1426, endPoint y: 588, distance: 77.4
click at [1350, 600] on p "Гарниры, каши" at bounding box center [1298, 593] width 112 height 19
click at [1465, 601] on div "Гарниры, каши" at bounding box center [1345, 593] width 263 height 19
click at [1460, 593] on div "Гарниры, каши" at bounding box center [1345, 593] width 263 height 19
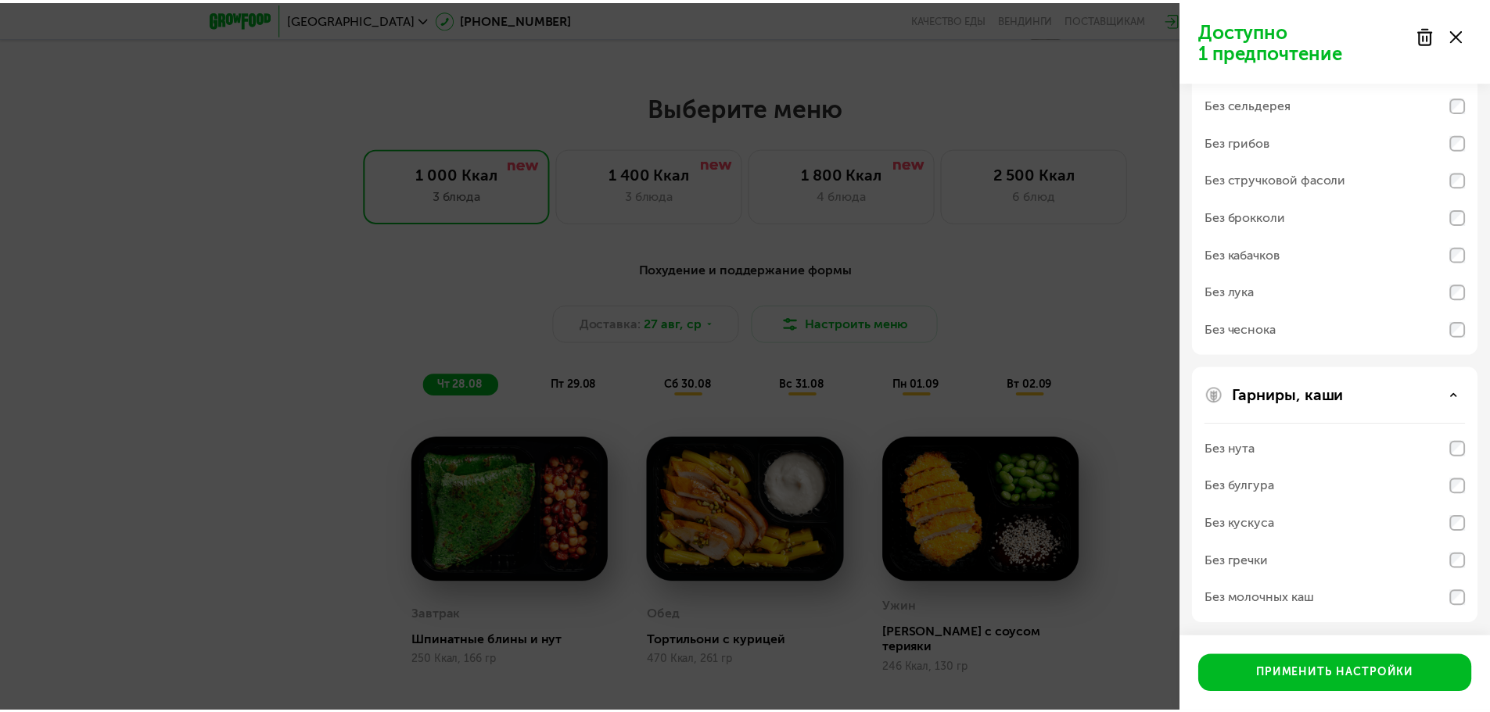
scroll to position [884, 0]
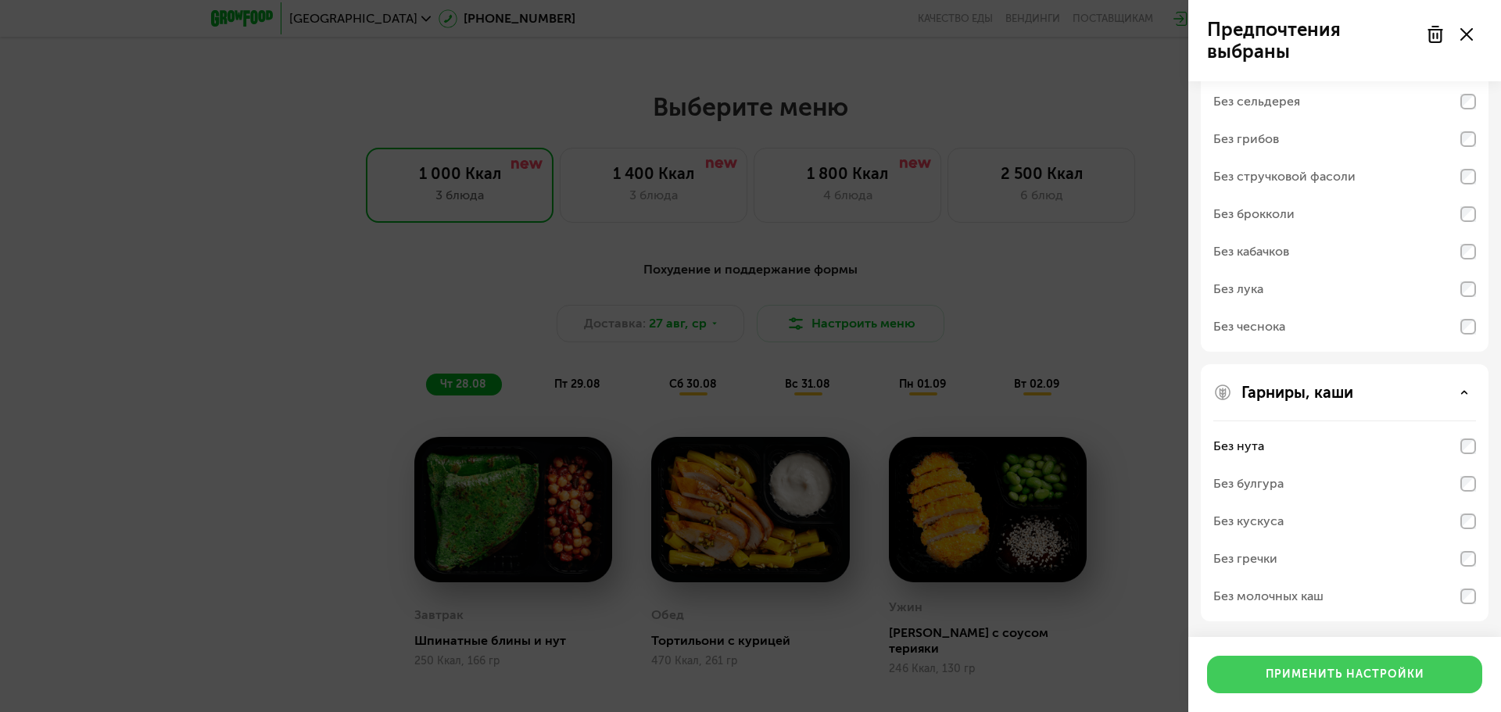
click at [1402, 683] on div "Применить настройки" at bounding box center [1345, 675] width 159 height 16
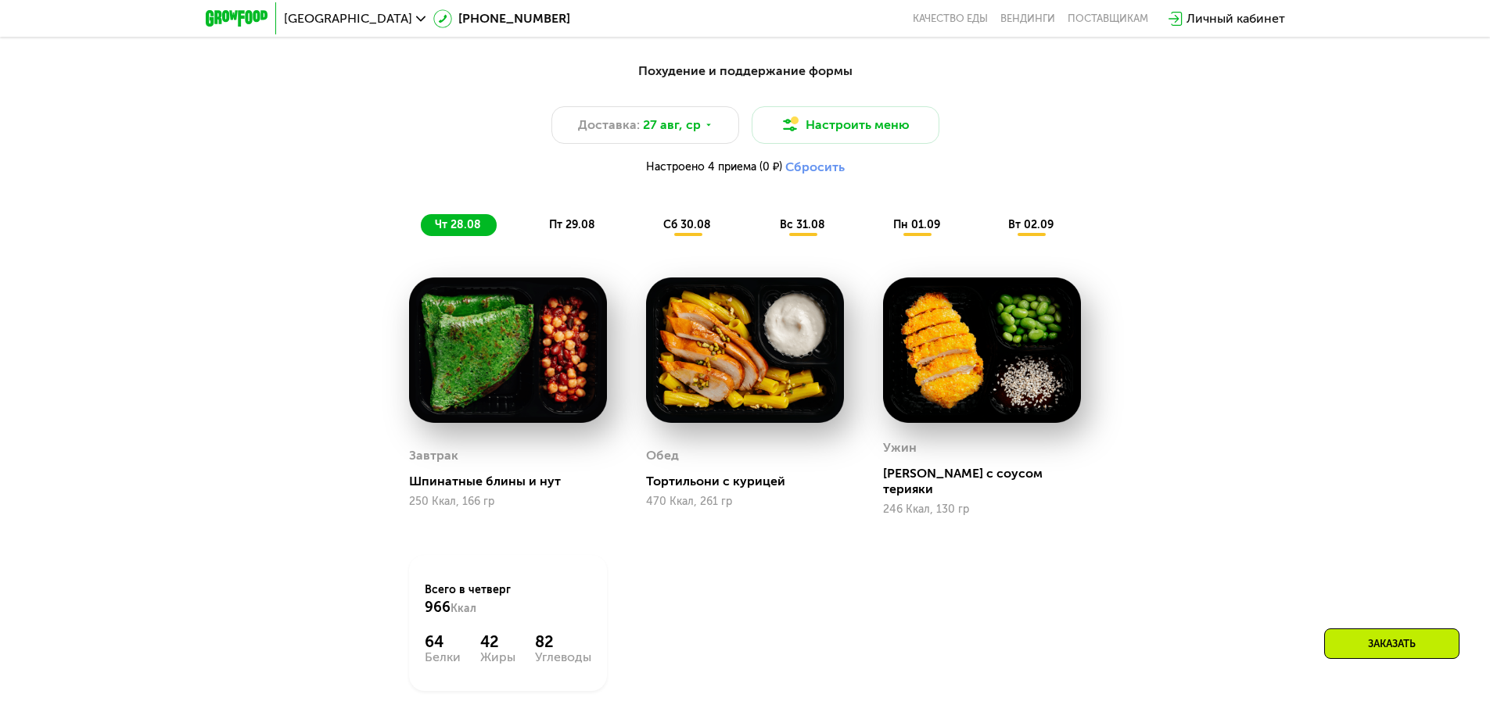
scroll to position [696, 0]
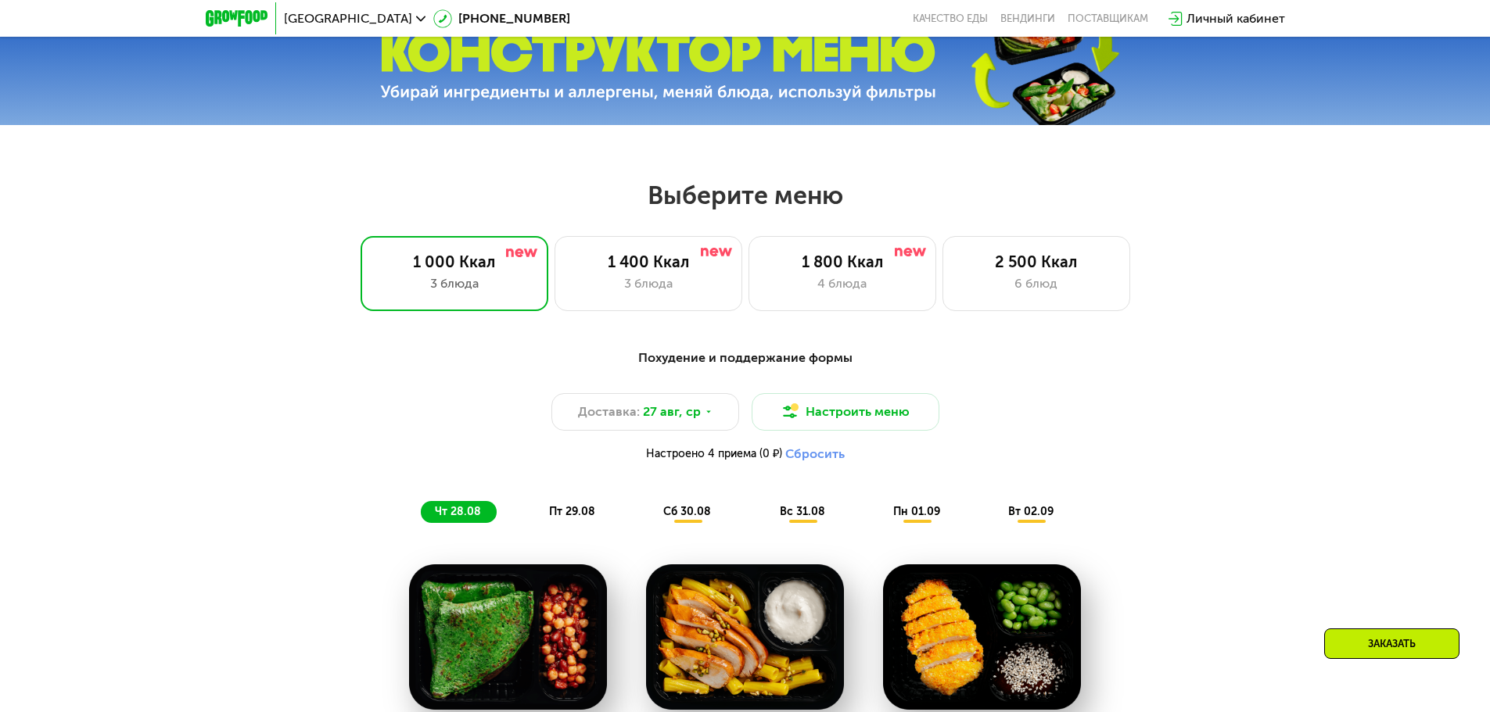
click at [632, 234] on div "Выберите меню 1 000 Ккал 3 блюда 1 400 Ккал 3 блюда 1 800 Ккал 4 блюда 2 500 Кк…" at bounding box center [745, 245] width 1490 height 131
click at [622, 271] on div "1 400 Ккал" at bounding box center [648, 262] width 155 height 19
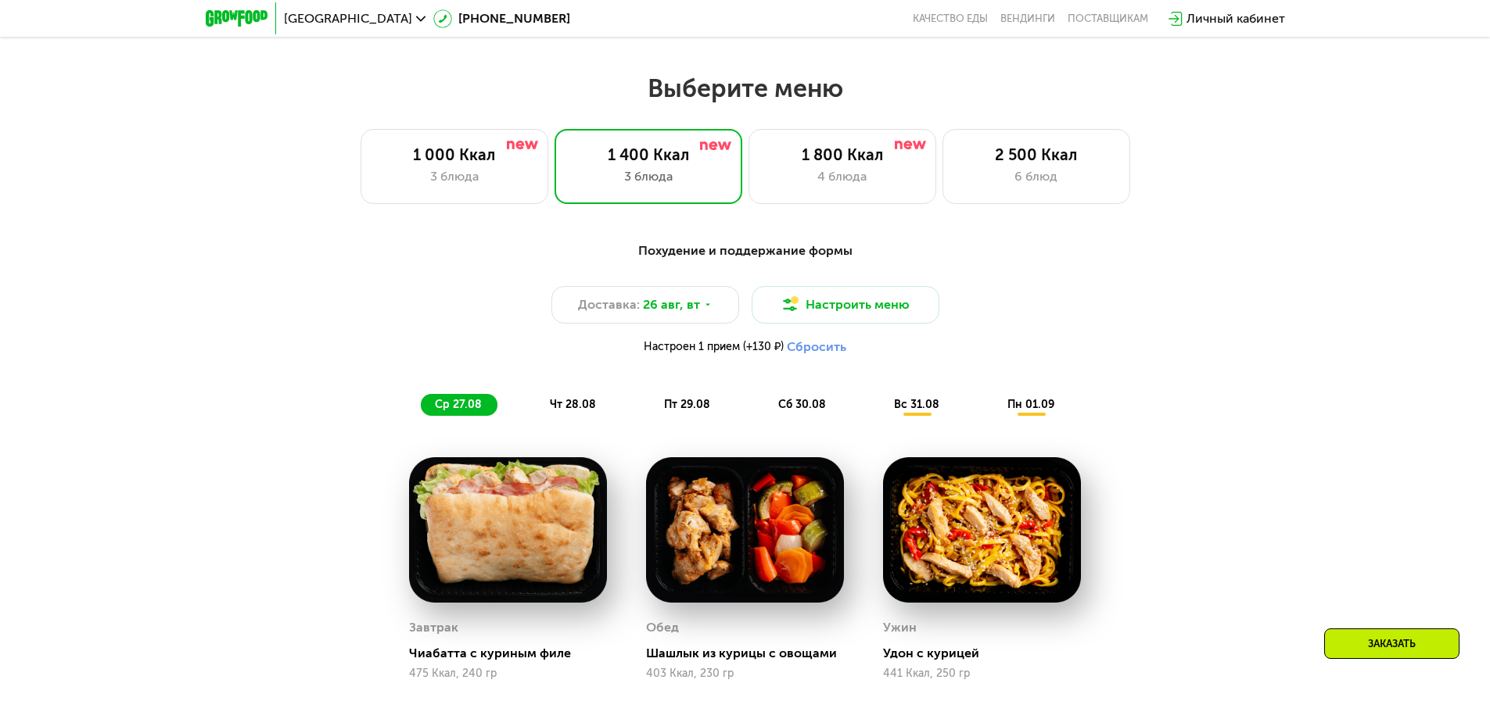
scroll to position [602, 0]
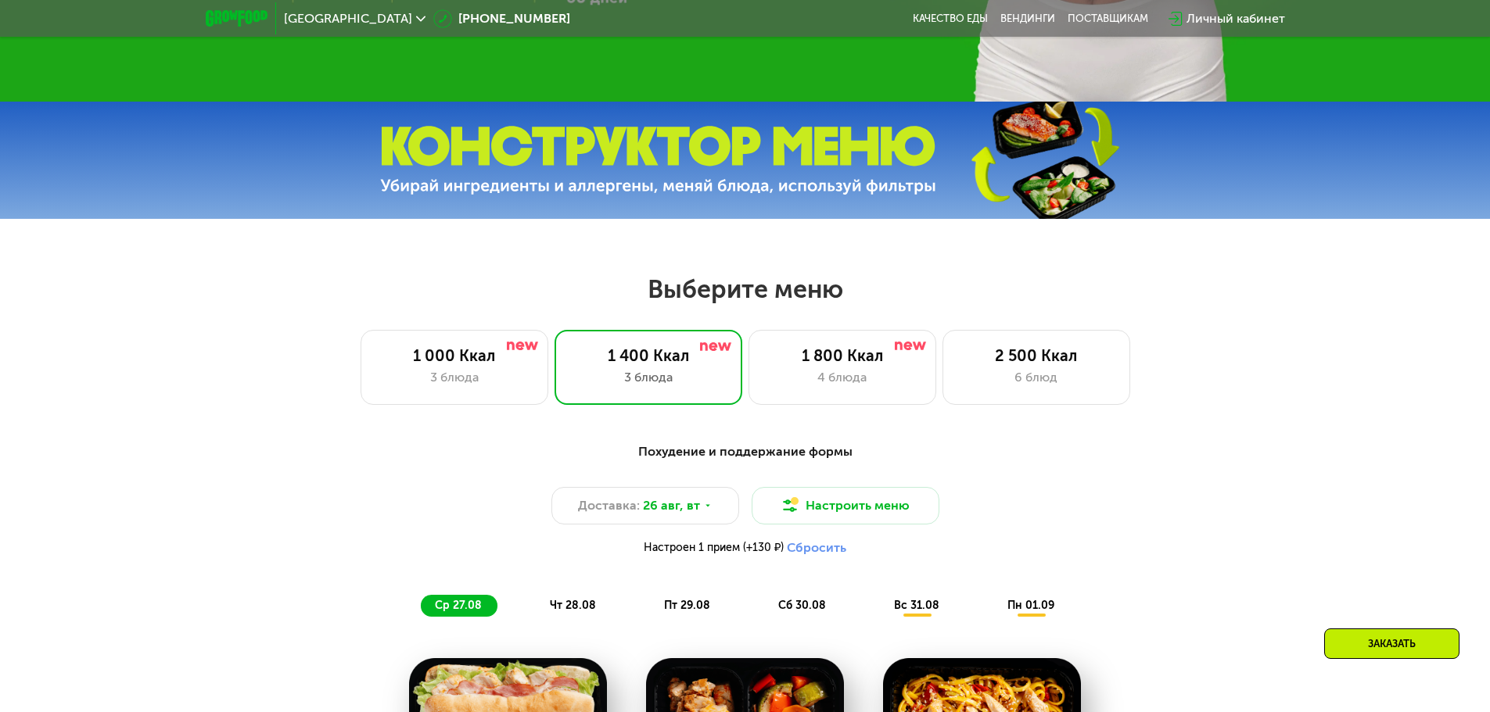
click at [842, 411] on div "Выберите меню 1 000 Ккал 3 блюда 1 400 Ккал 3 блюда 1 800 Ккал 4 блюда 2 500 Кк…" at bounding box center [745, 717] width 1490 height 887
click at [847, 387] on div "4 блюда" at bounding box center [842, 377] width 155 height 19
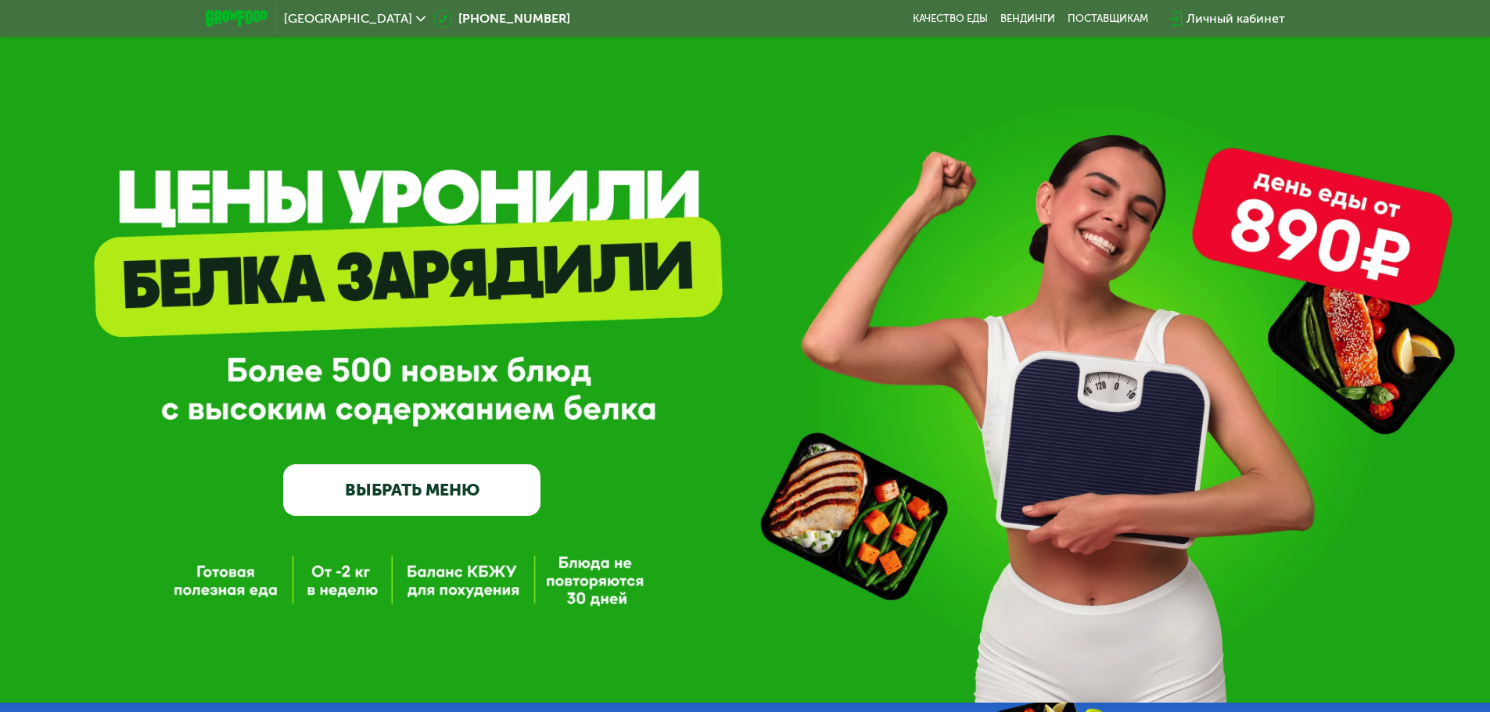
scroll to position [0, 0]
